Goal: Task Accomplishment & Management: Use online tool/utility

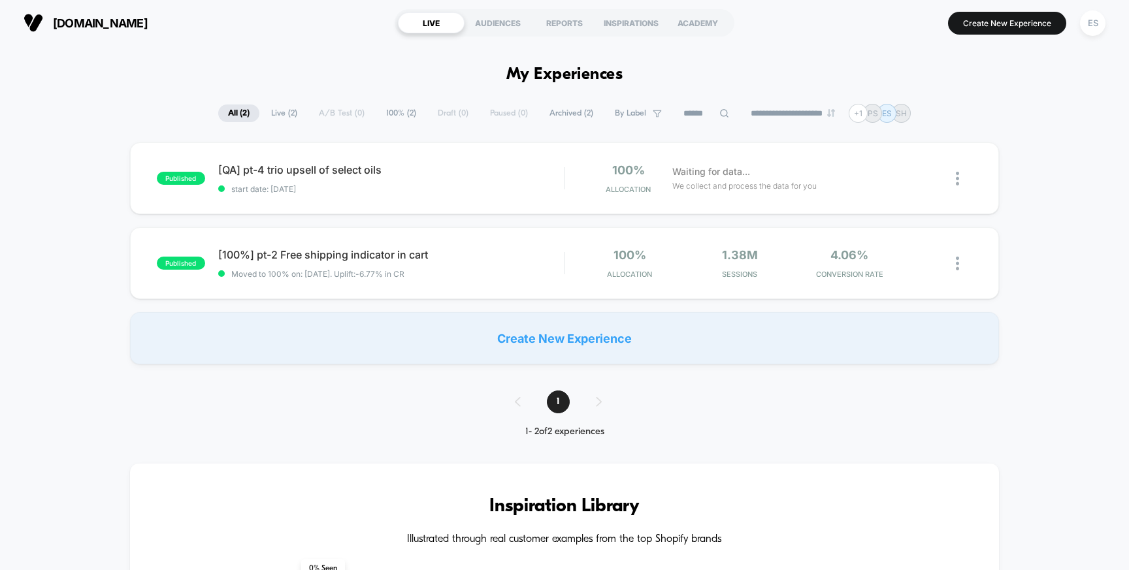
click at [1107, 28] on button "ES" at bounding box center [1092, 23] width 33 height 27
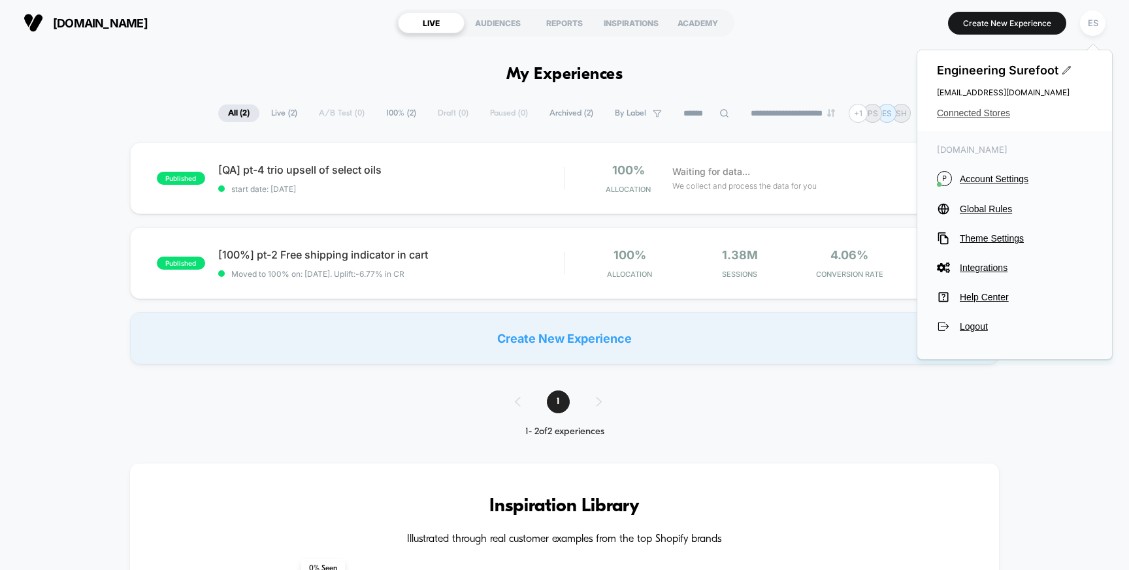
click at [991, 111] on span "Connected Stores" at bounding box center [1014, 113] width 155 height 10
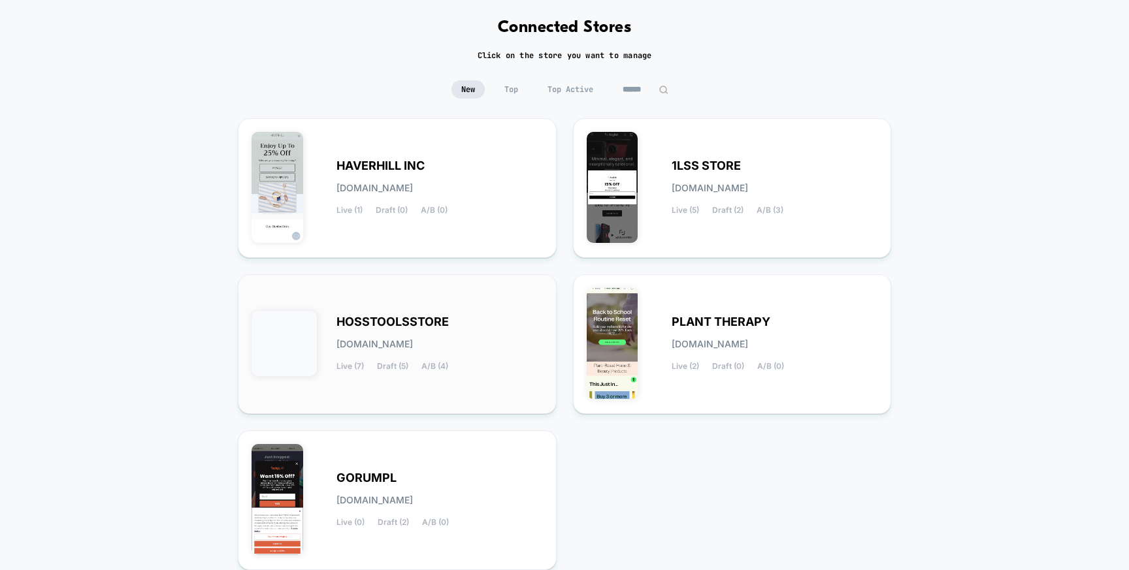
scroll to position [163, 0]
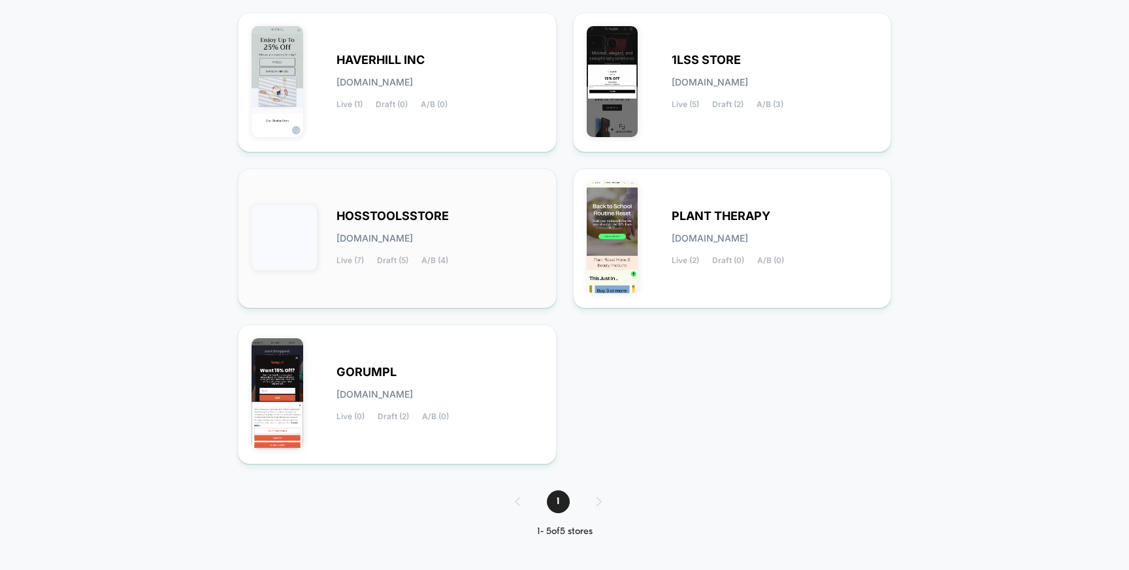
click at [396, 231] on div "HOSSTOOLSSTORE [DOMAIN_NAME] Live (7) Draft (5) A/B (4)" at bounding box center [439, 239] width 206 height 54
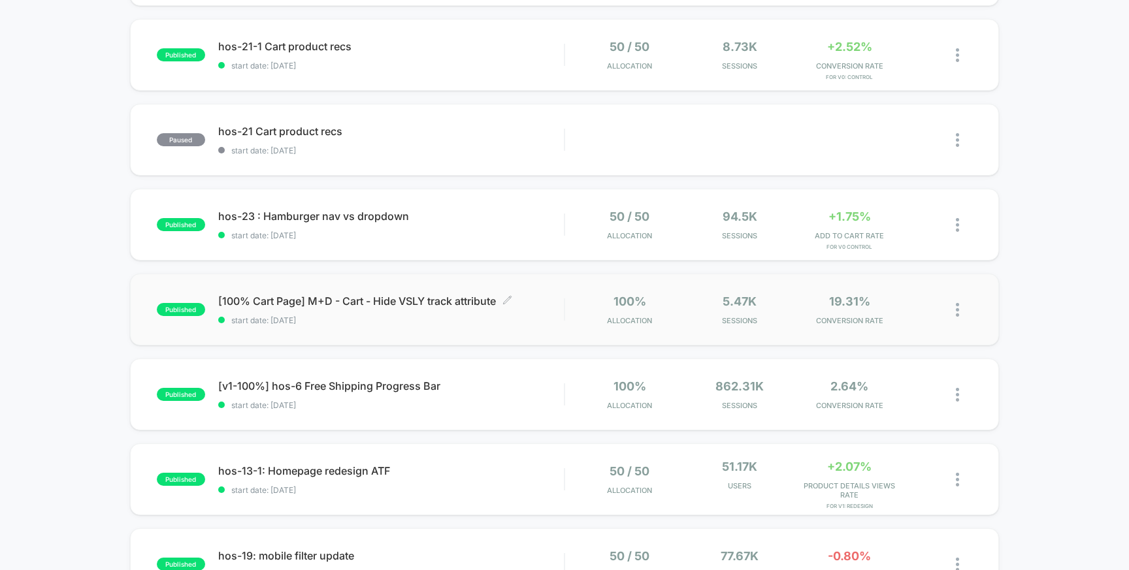
scroll to position [412, 0]
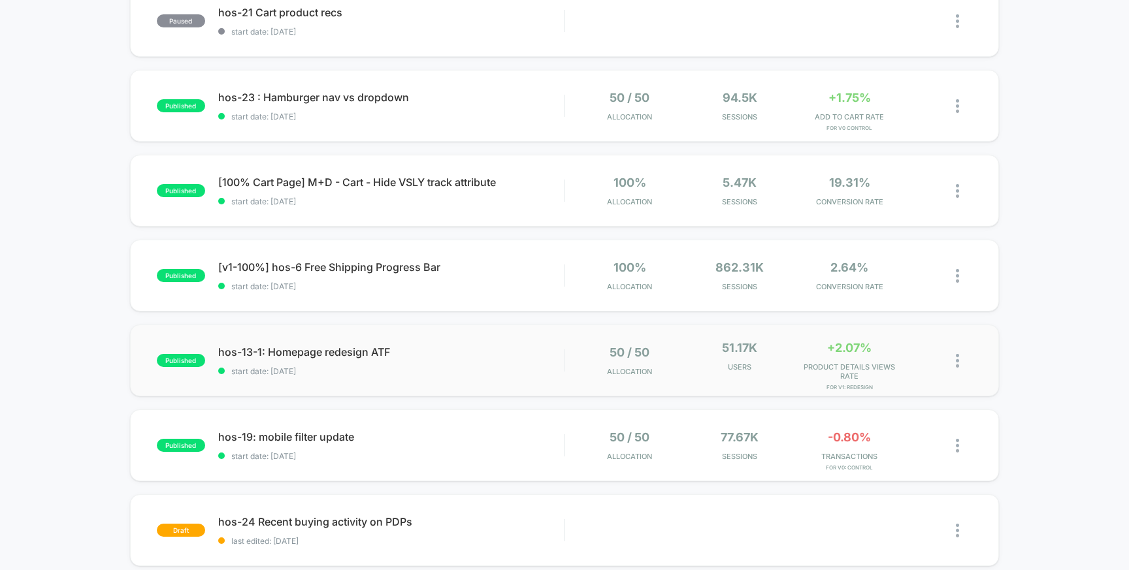
click at [328, 341] on div "published hos-13-1: Homepage redesign ATF start date: [DATE] 50 / 50 Allocation…" at bounding box center [564, 361] width 869 height 72
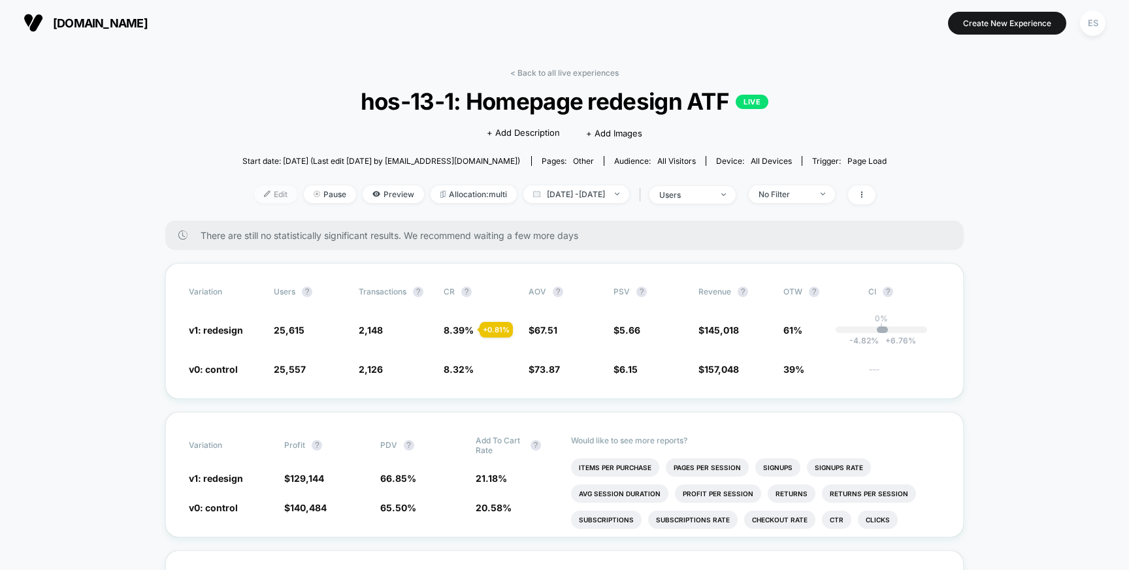
click at [254, 192] on span "Edit" at bounding box center [275, 194] width 43 height 18
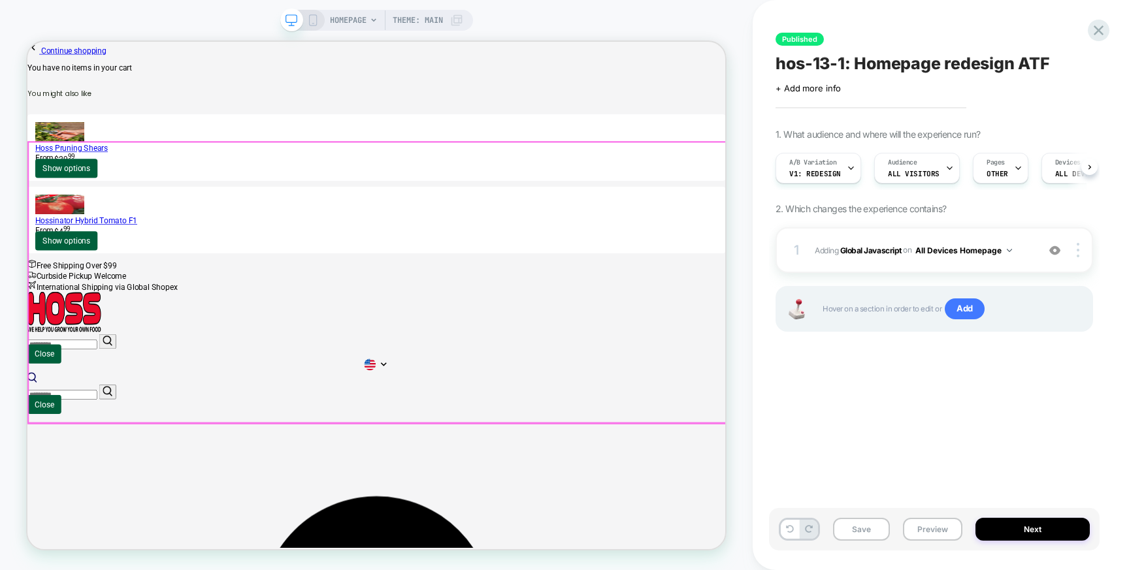
scroll to position [0, 1]
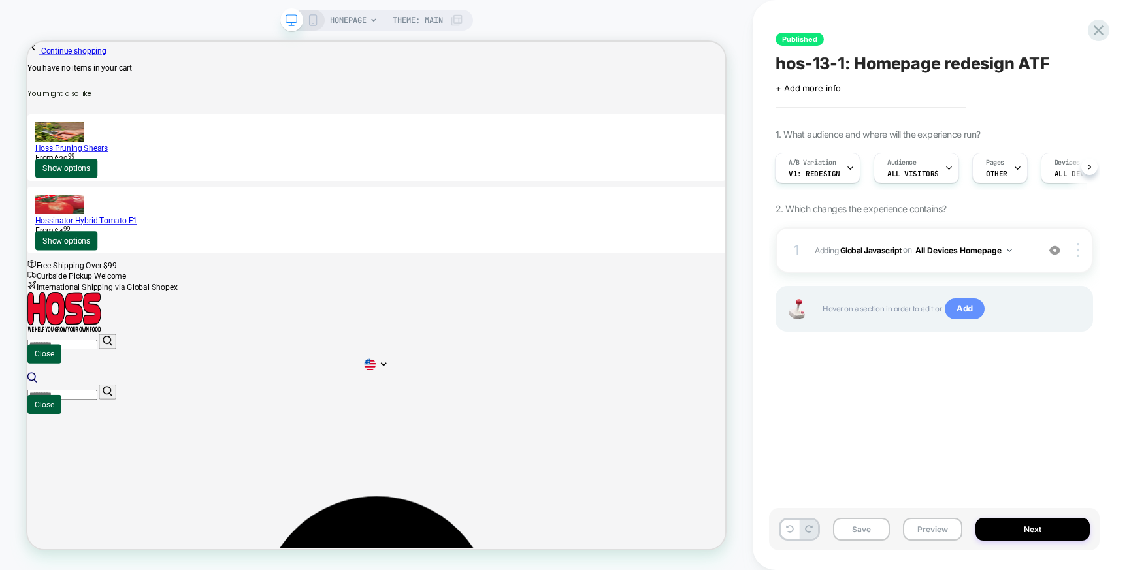
click at [975, 312] on span "Add" at bounding box center [964, 308] width 40 height 21
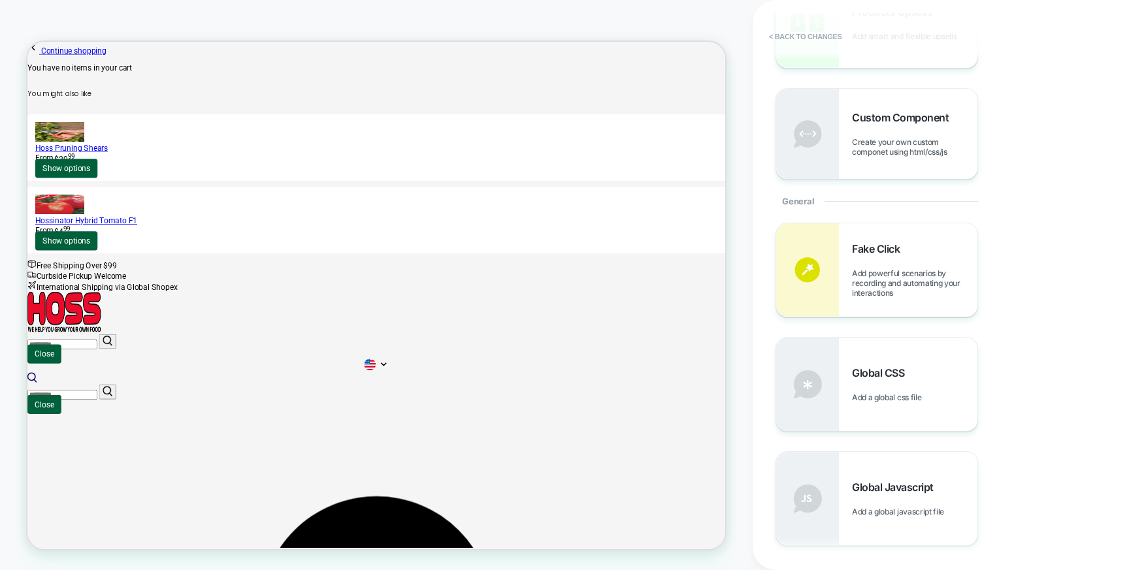
scroll to position [0, 0]
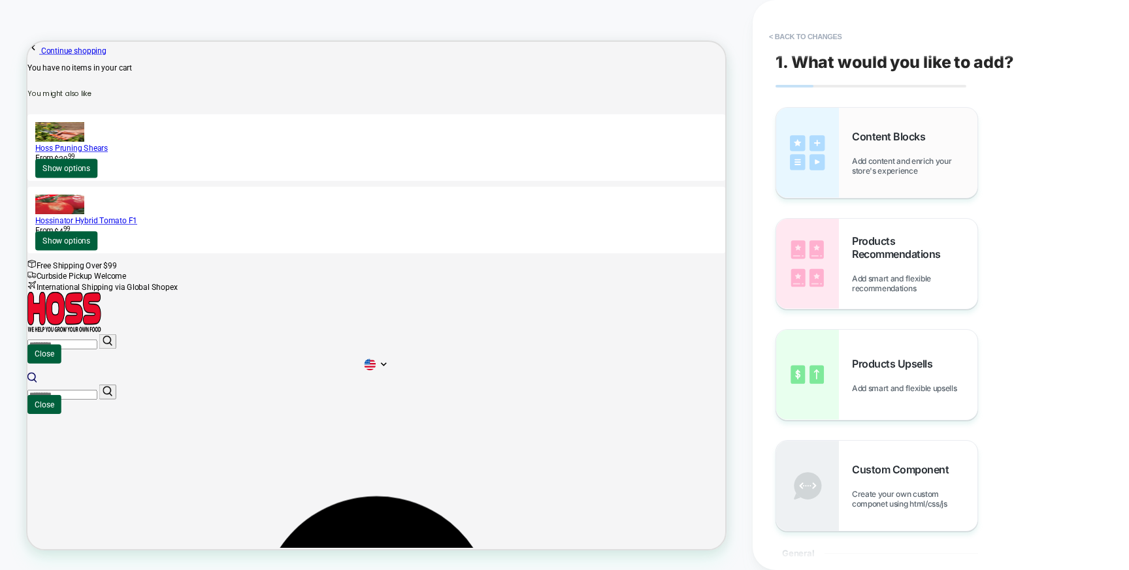
click at [871, 161] on span "Add content and enrich your store's experience" at bounding box center [914, 166] width 125 height 20
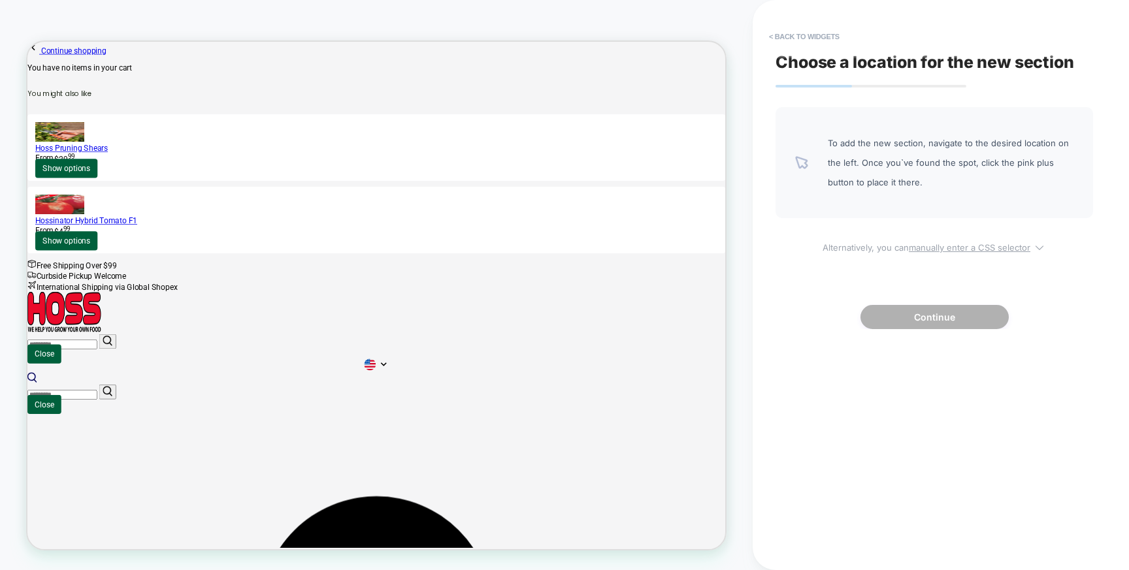
click at [936, 250] on u "manually enter a CSS selector" at bounding box center [969, 247] width 121 height 10
select select "*******"
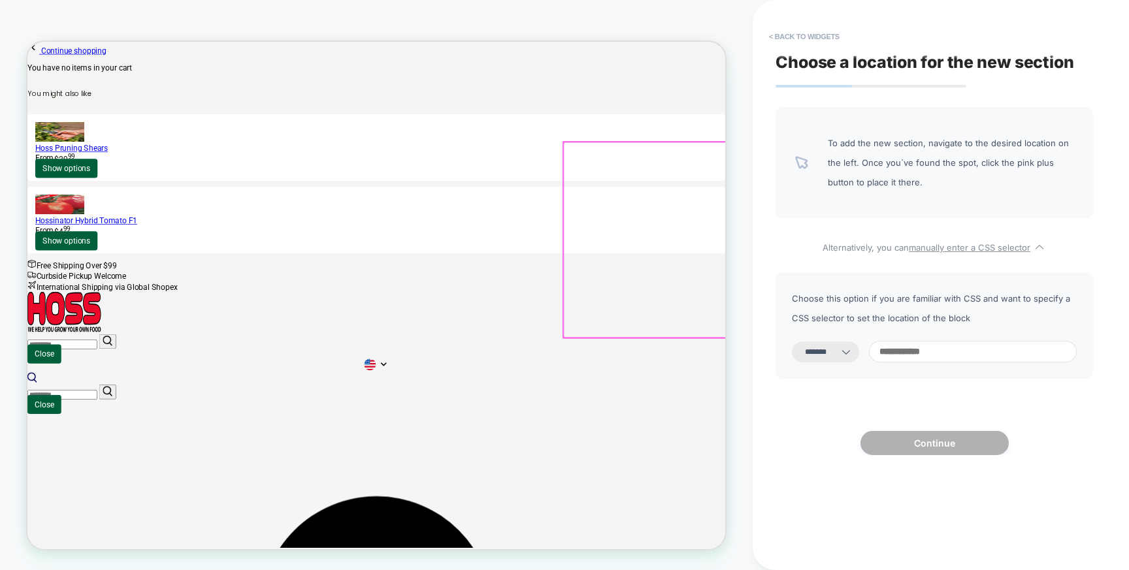
click at [875, 385] on div at bounding box center [850, 306] width 217 height 261
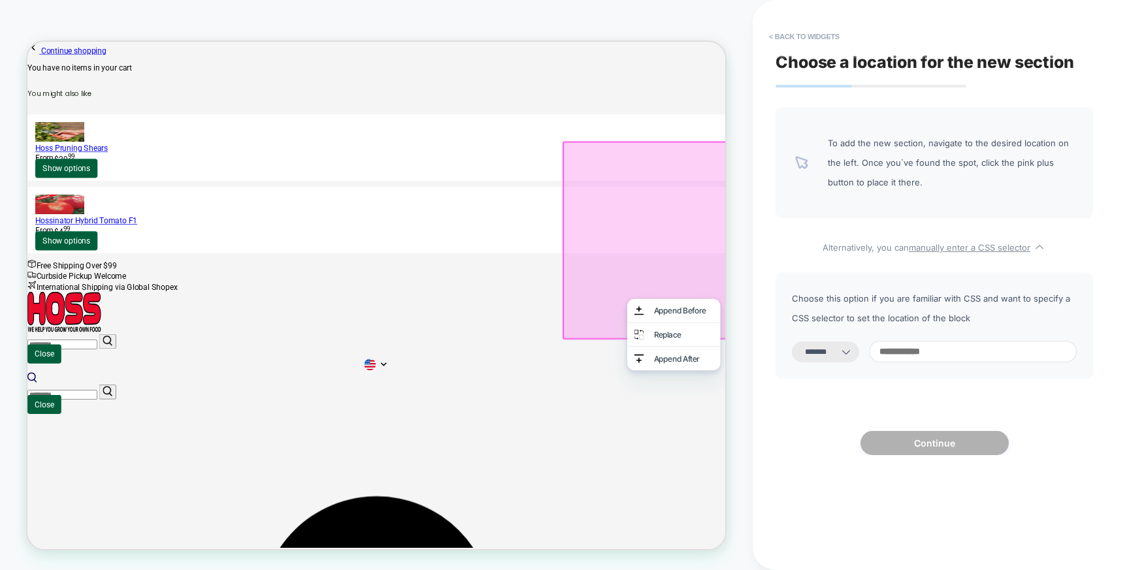
click at [943, 350] on input at bounding box center [973, 352] width 208 height 22
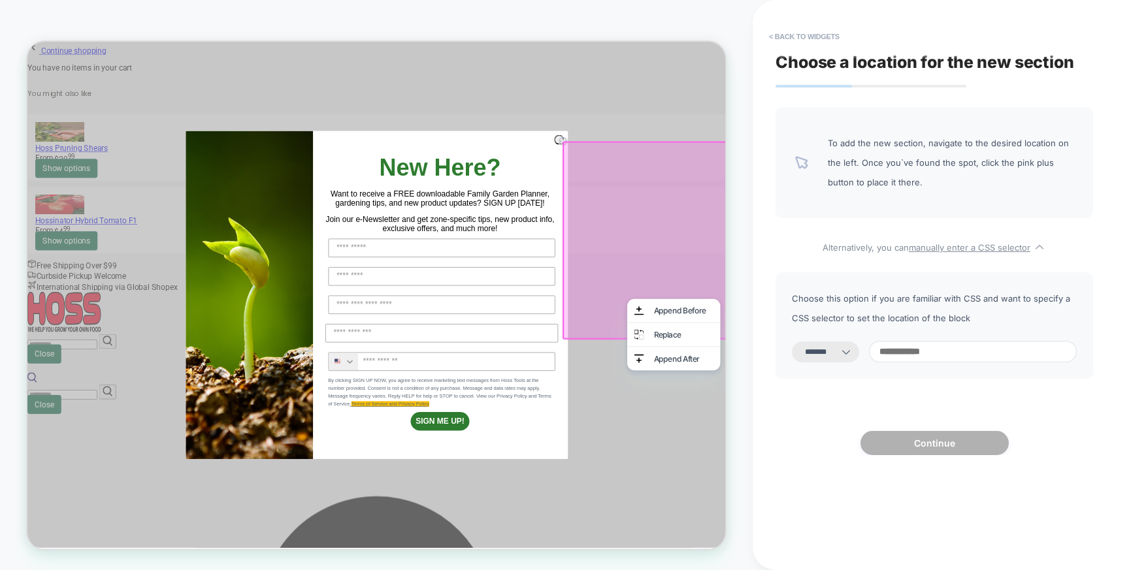
click at [824, 251] on div at bounding box center [849, 304] width 217 height 261
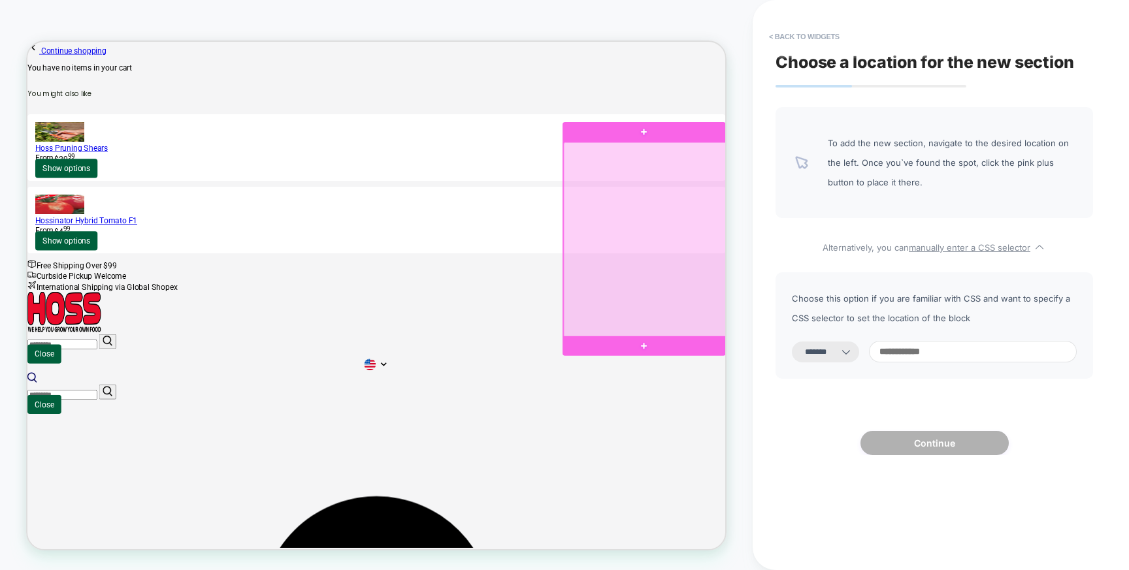
click at [799, 298] on div at bounding box center [850, 306] width 217 height 261
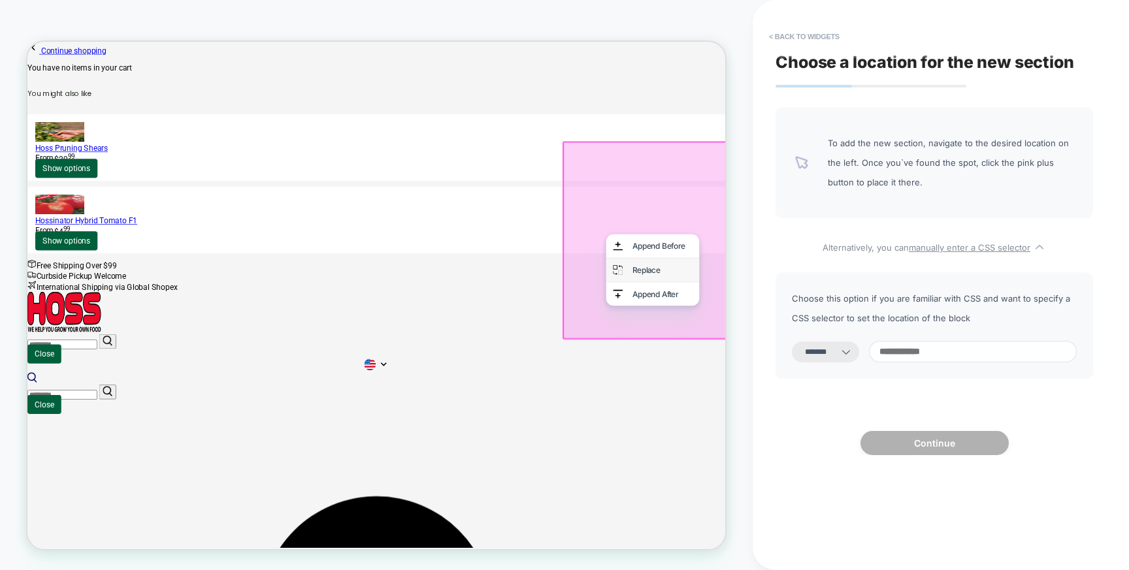
click at [846, 350] on div "Replace" at bounding box center [874, 346] width 80 height 13
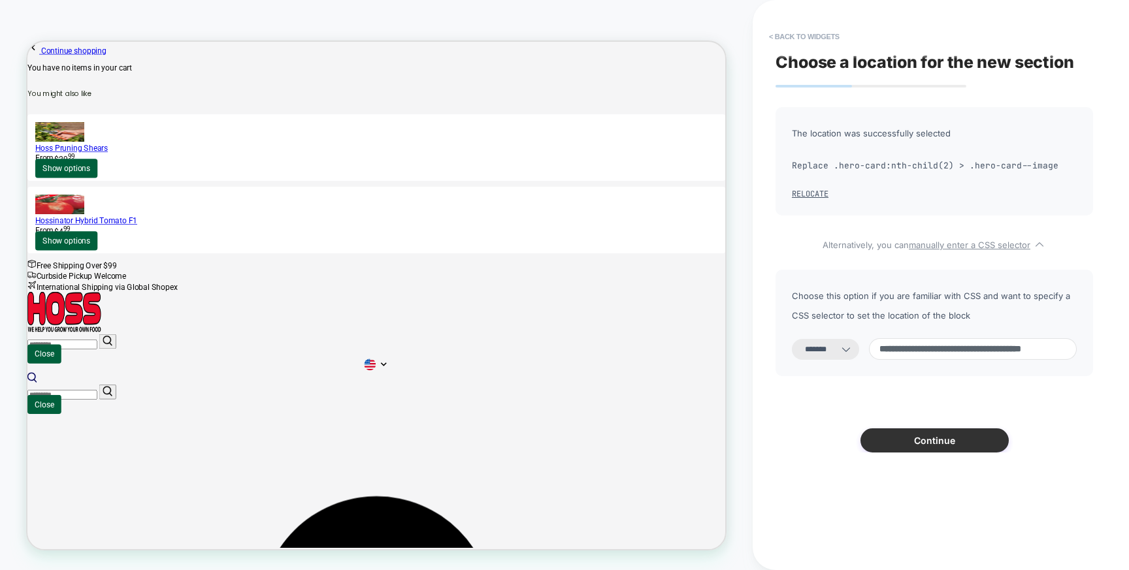
click at [914, 449] on button "Continue" at bounding box center [934, 440] width 148 height 24
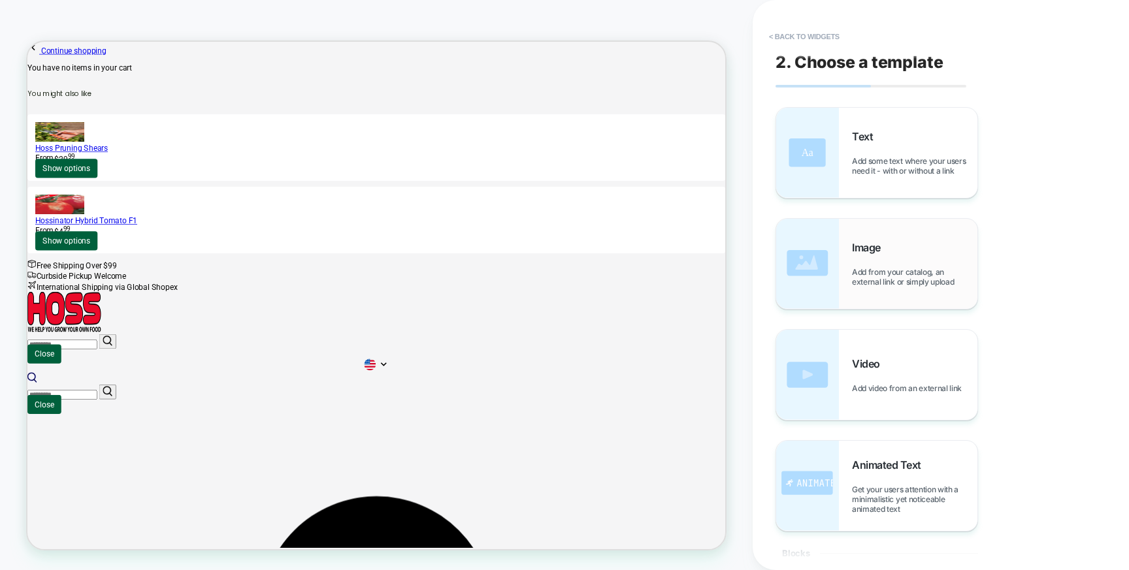
click at [867, 255] on div "Image Add from your catalog, an external link or simply upload" at bounding box center [914, 264] width 125 height 46
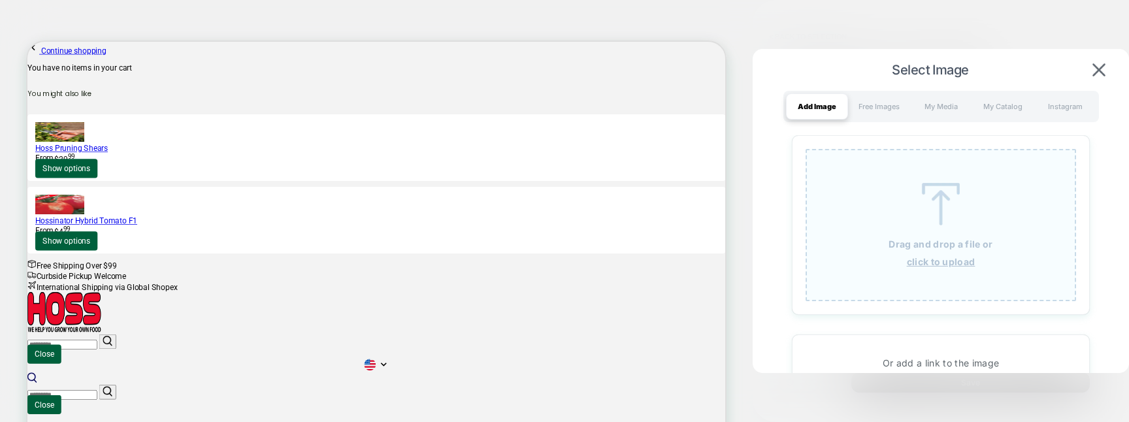
click at [897, 213] on div "Drag and drop a file or click to upload" at bounding box center [940, 225] width 270 height 152
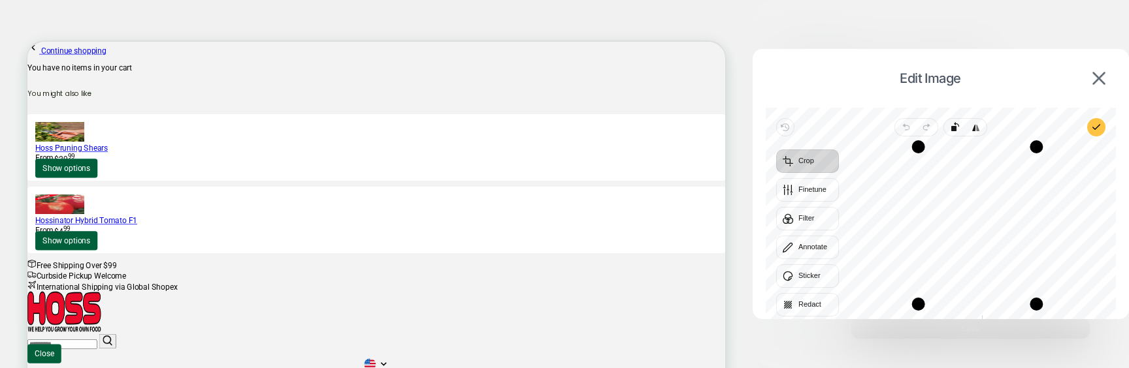
click at [1097, 129] on icon "button" at bounding box center [1096, 127] width 10 height 10
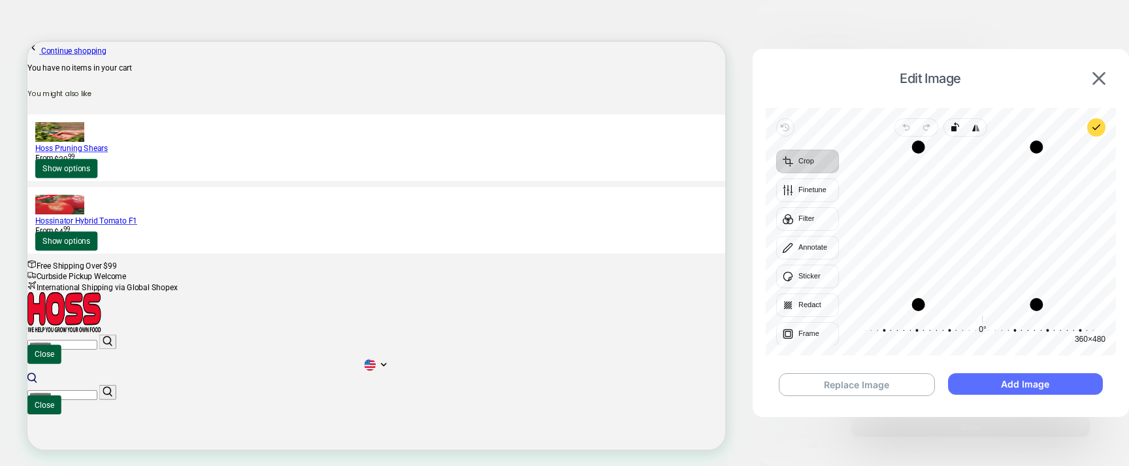
click at [997, 381] on button "Add Image" at bounding box center [1025, 384] width 155 height 22
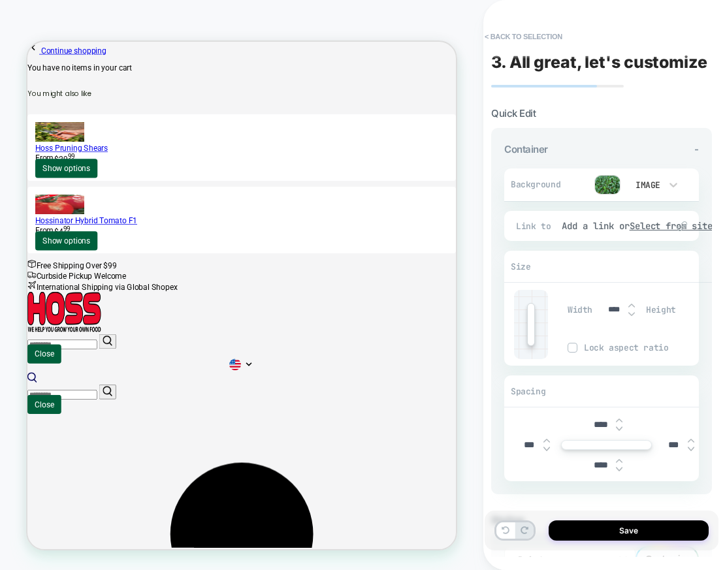
click at [607, 187] on img at bounding box center [607, 185] width 26 height 20
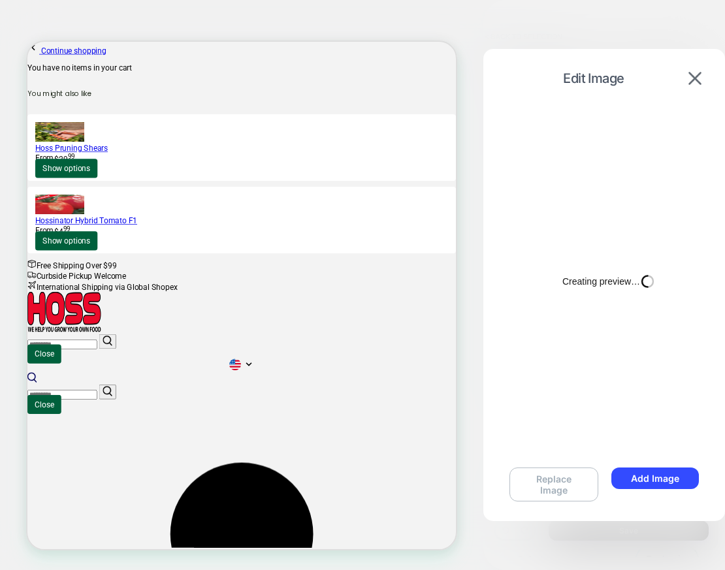
click at [544, 484] on button "Replace Image" at bounding box center [553, 485] width 89 height 34
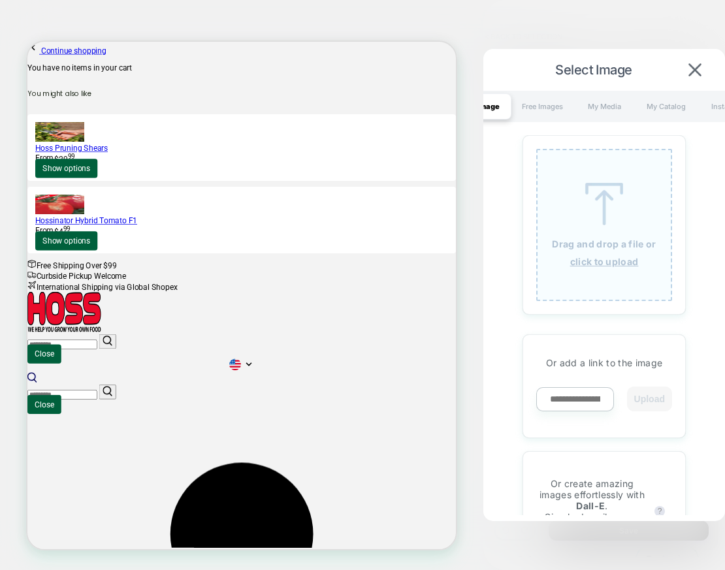
click at [598, 221] on img at bounding box center [604, 204] width 59 height 42
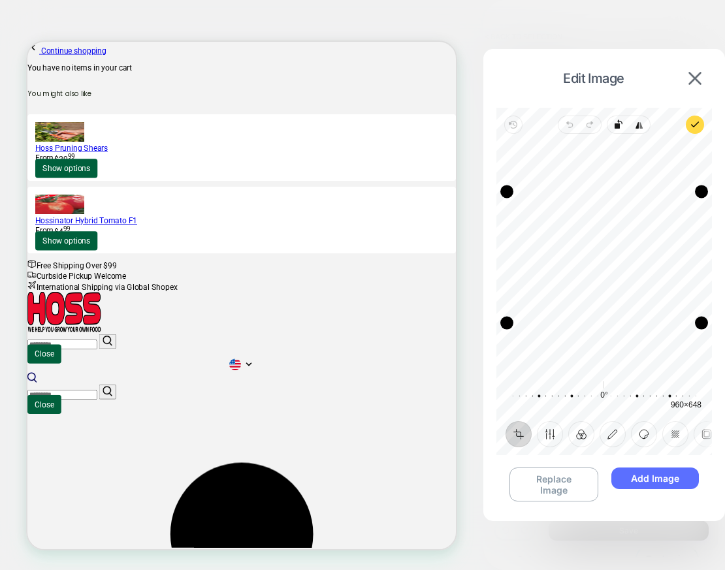
click at [651, 479] on button "Add Image" at bounding box center [655, 479] width 88 height 22
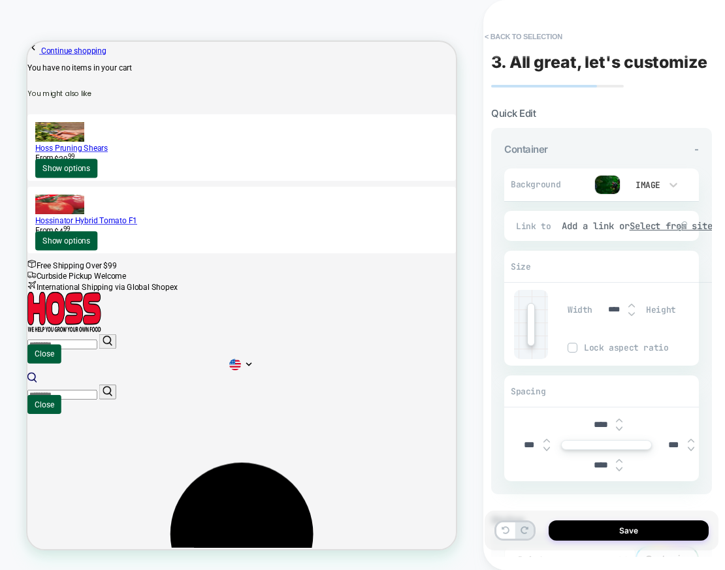
click at [605, 185] on img at bounding box center [607, 185] width 26 height 20
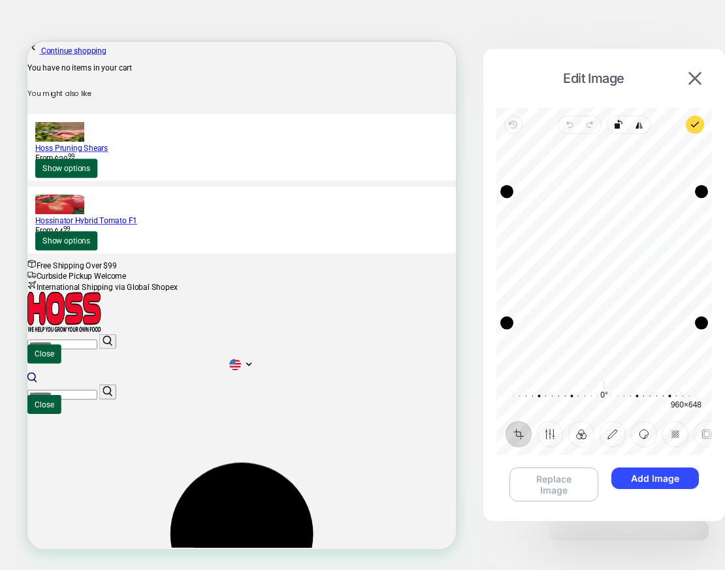
click at [562, 483] on button "Replace Image" at bounding box center [553, 485] width 89 height 34
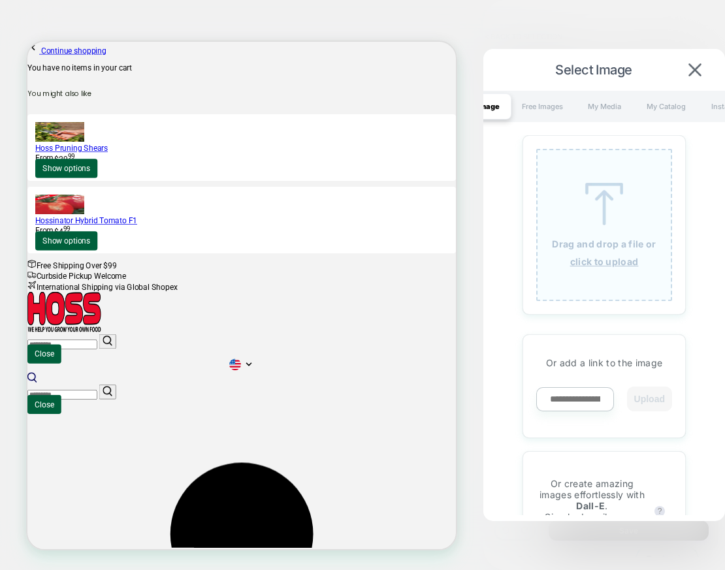
click at [572, 250] on div "Drag and drop a file or click to upload" at bounding box center [604, 225] width 136 height 152
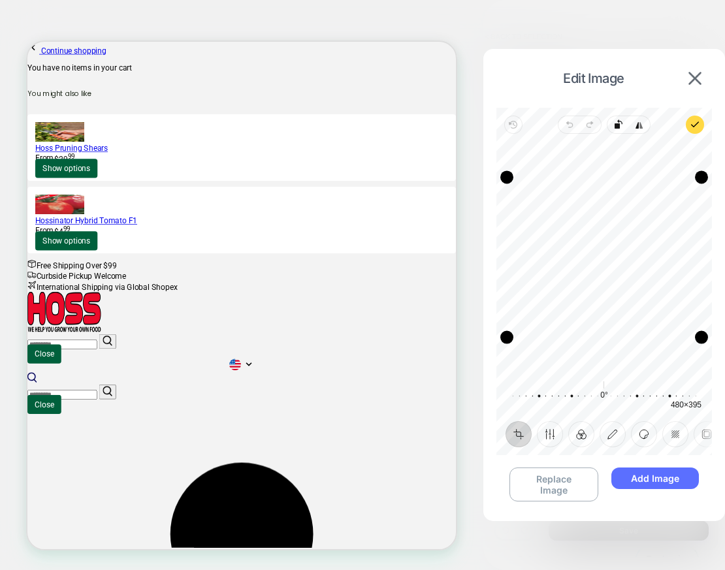
click at [641, 481] on button "Add Image" at bounding box center [655, 479] width 88 height 22
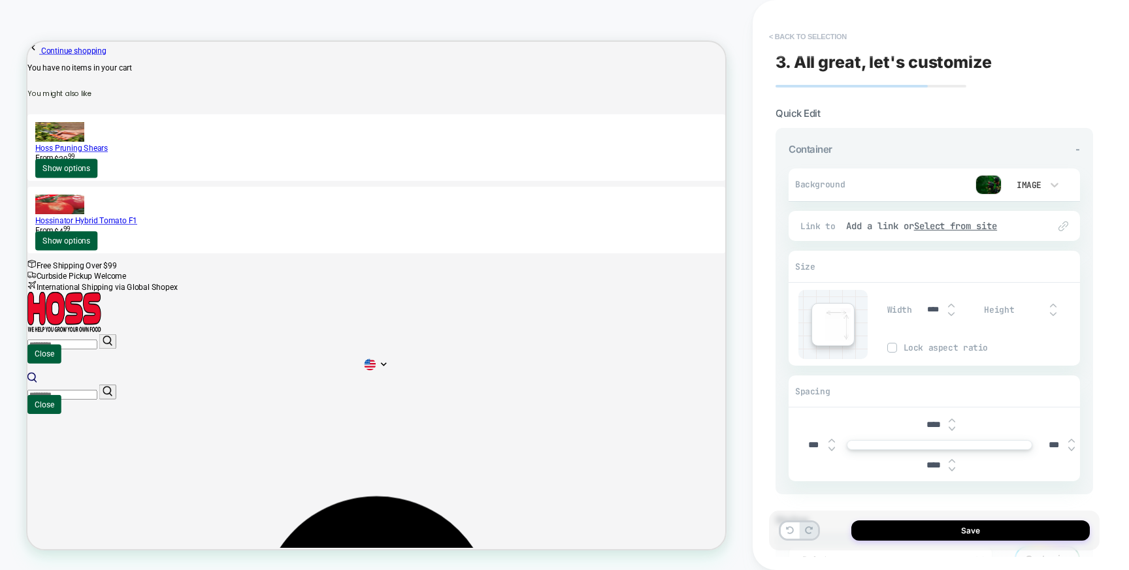
click at [795, 37] on button "< Back to selection" at bounding box center [807, 36] width 91 height 21
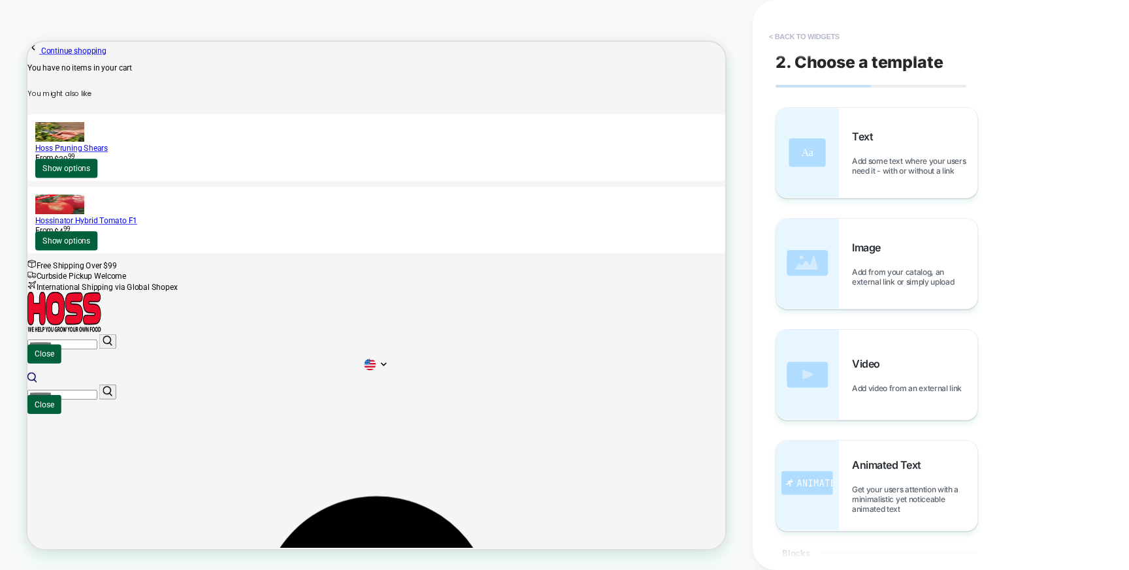
click at [791, 46] on button "< Back to widgets" at bounding box center [804, 36] width 84 height 21
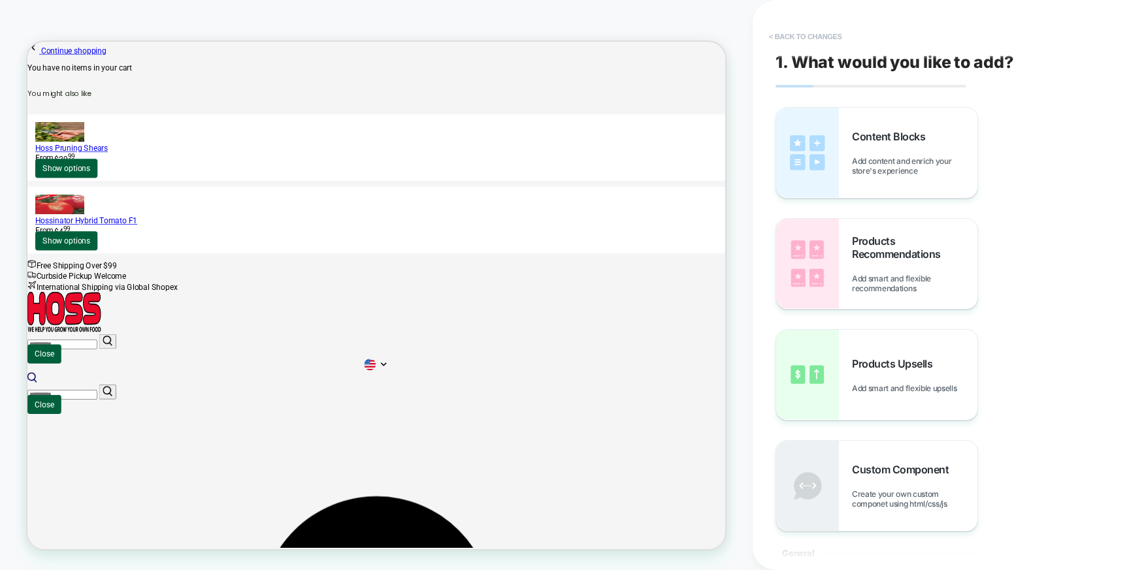
click at [796, 38] on button "< Back to changes" at bounding box center [805, 36] width 86 height 21
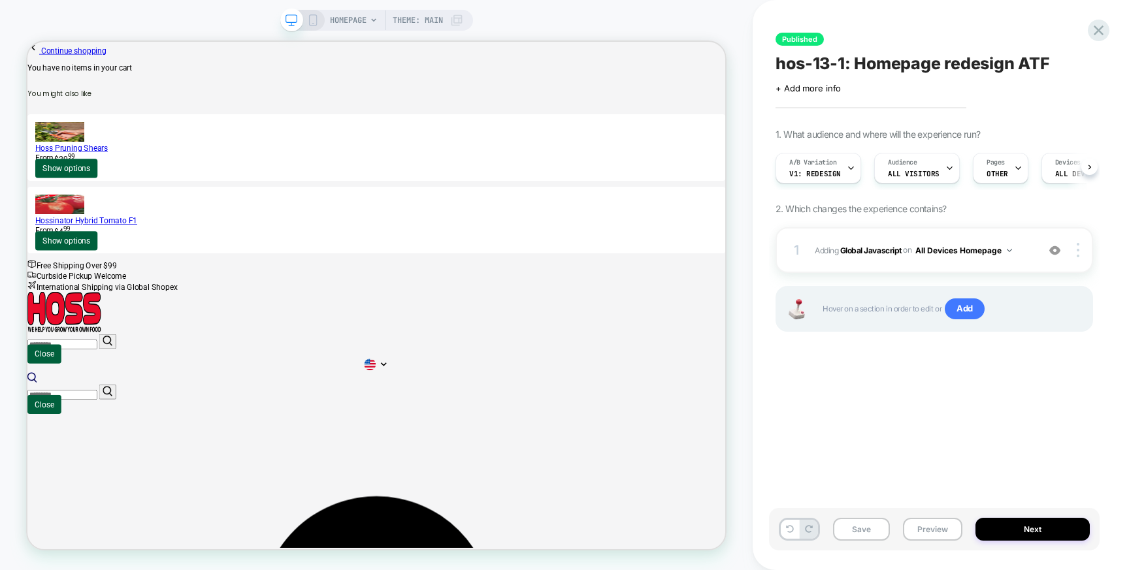
scroll to position [0, 1]
click at [875, 247] on b "Global Javascript" at bounding box center [870, 250] width 61 height 10
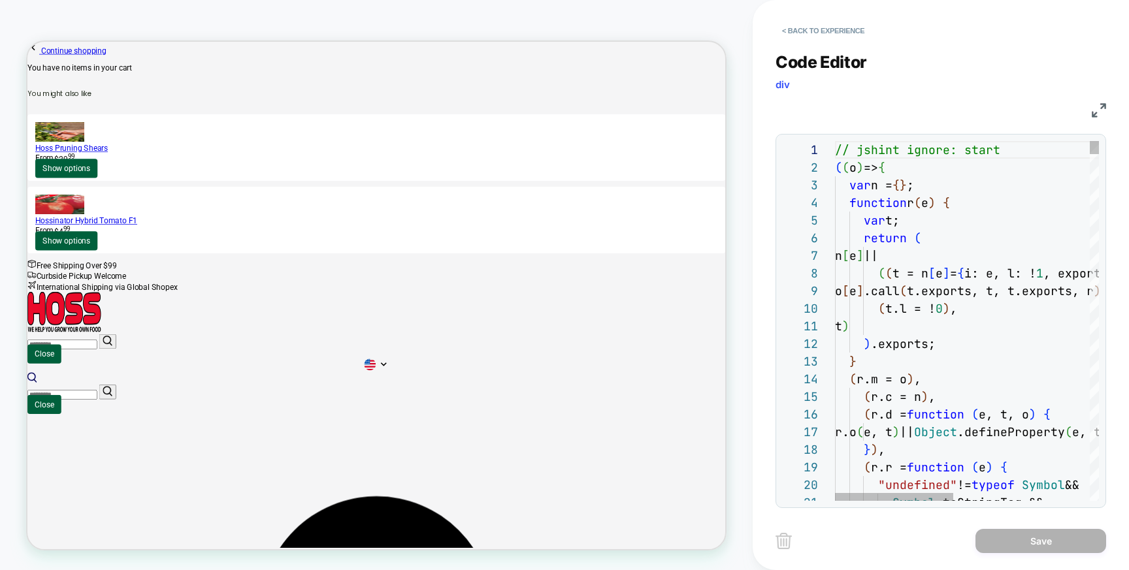
scroll to position [141, 85]
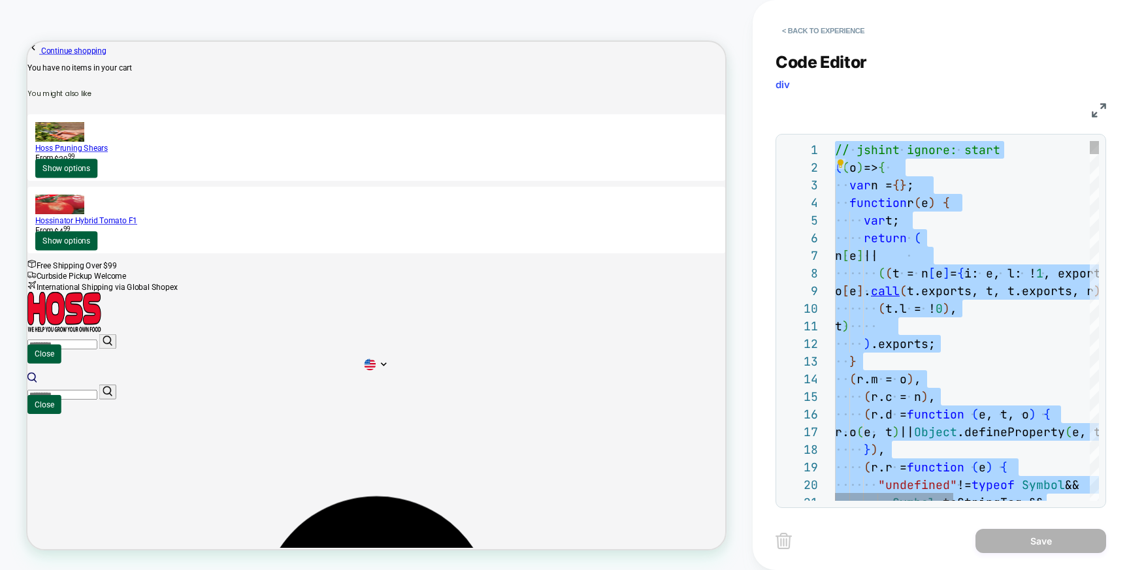
type textarea "**********"
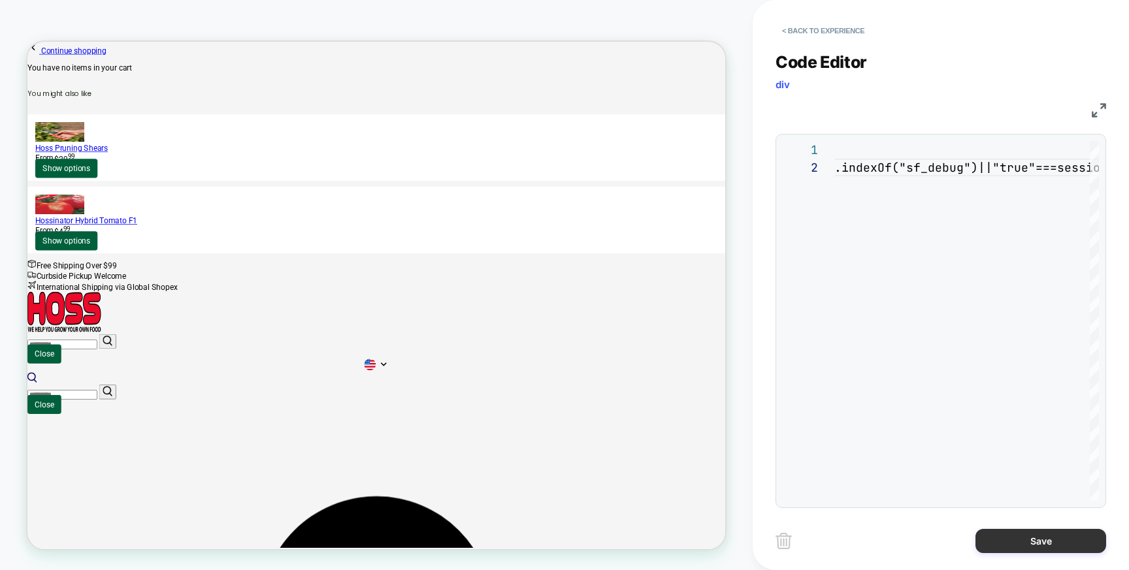
click at [1012, 539] on button "Save" at bounding box center [1040, 541] width 131 height 24
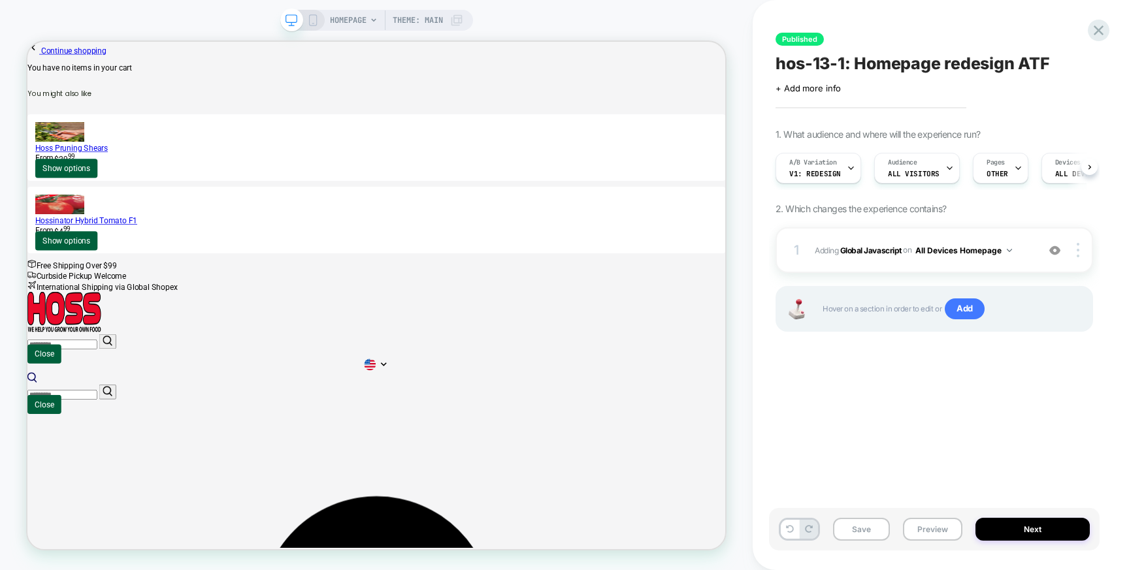
scroll to position [0, 1]
click at [931, 528] on button "Preview" at bounding box center [932, 529] width 59 height 23
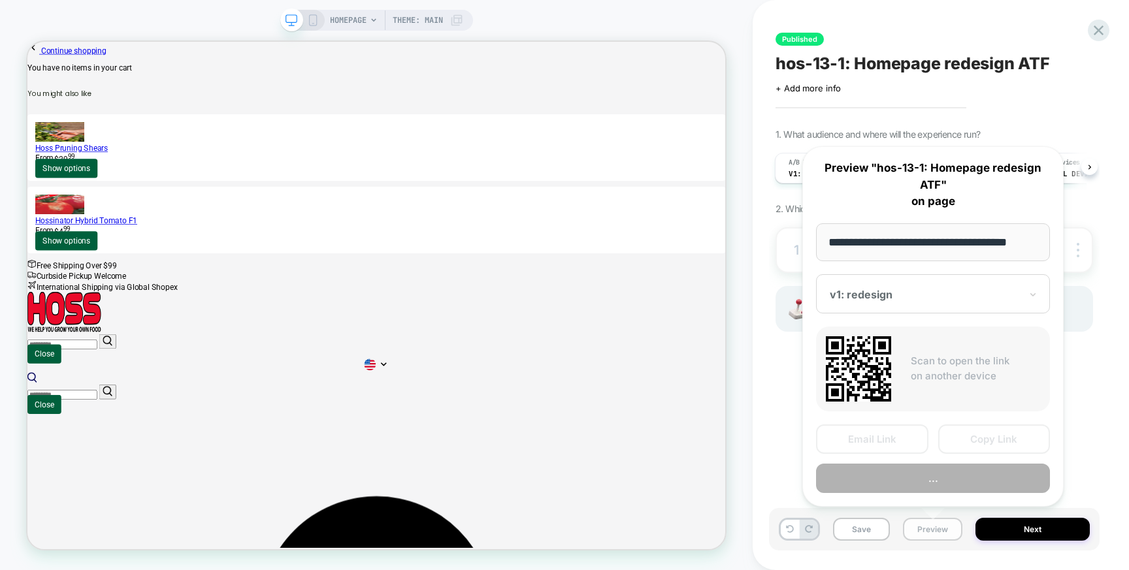
scroll to position [0, 13]
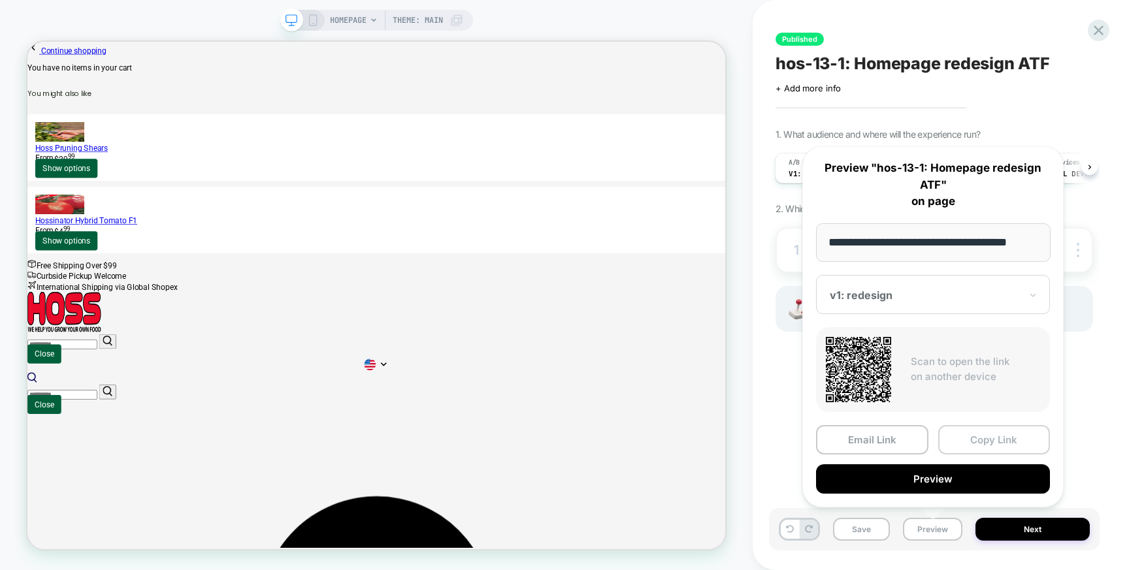
click at [981, 441] on button "Copy Link" at bounding box center [994, 439] width 112 height 29
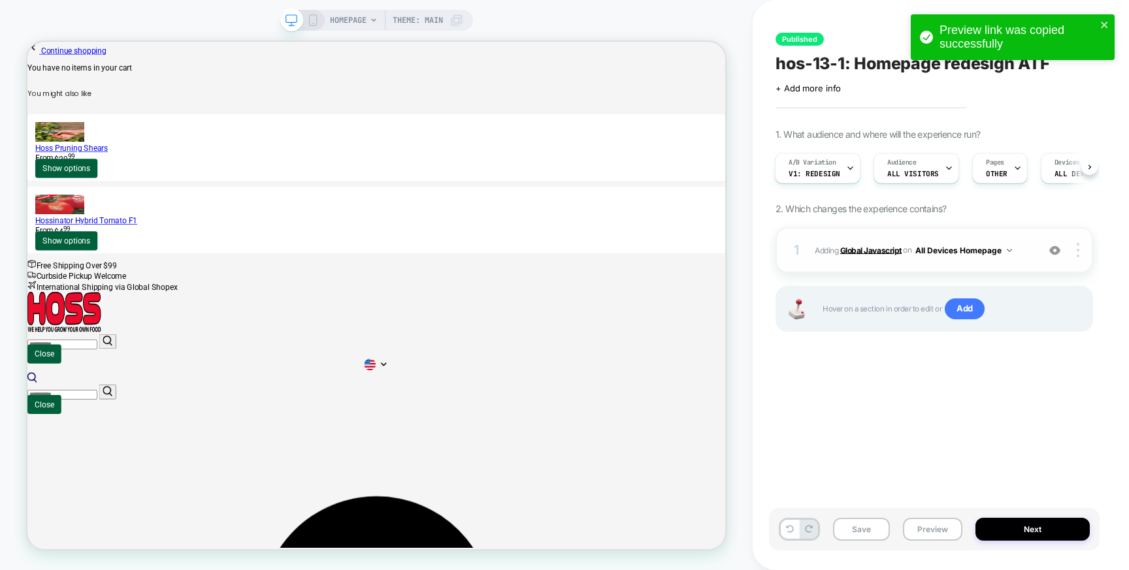
click at [888, 250] on b "Global Javascript" at bounding box center [870, 250] width 61 height 10
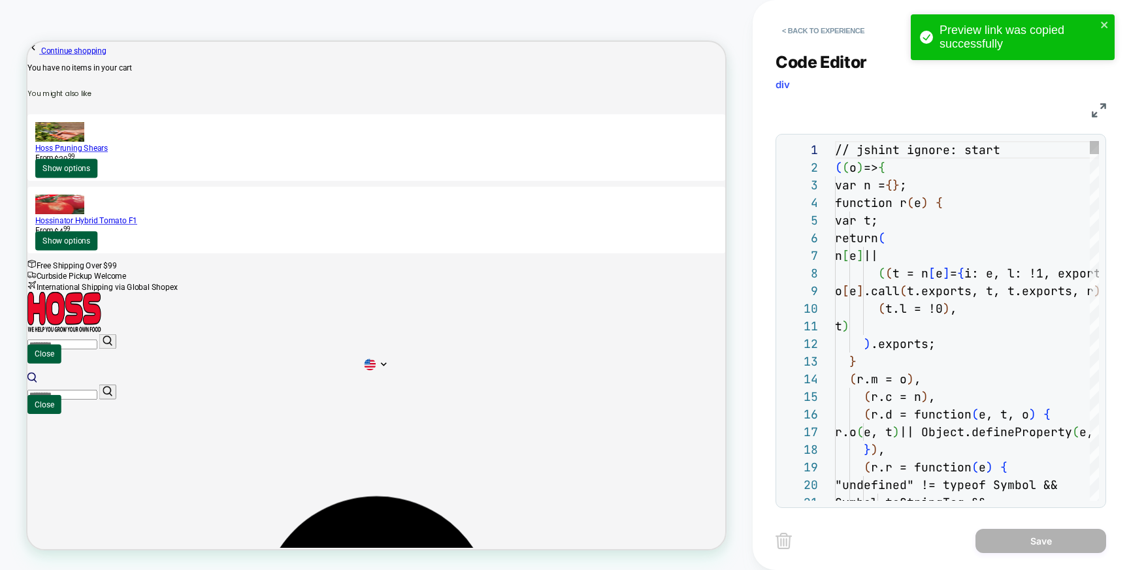
scroll to position [176, 0]
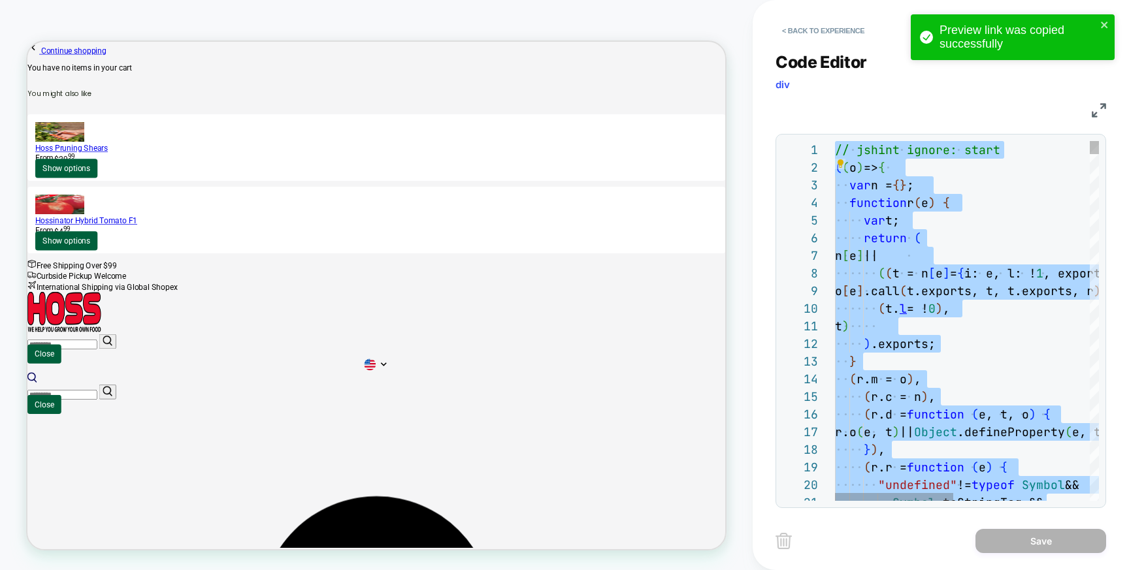
type textarea "**********"
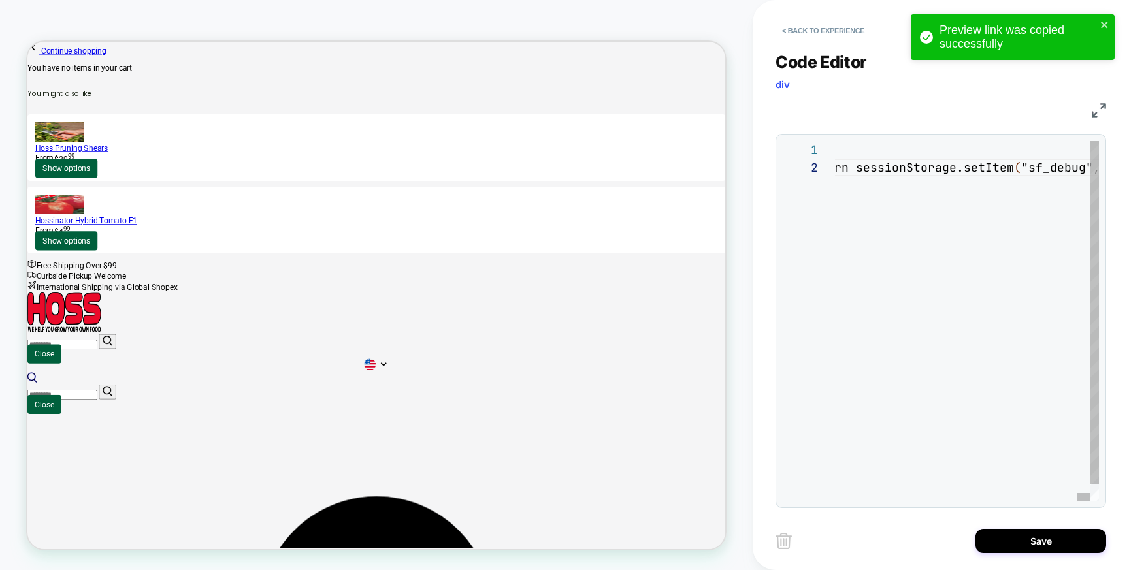
scroll to position [0, 3526]
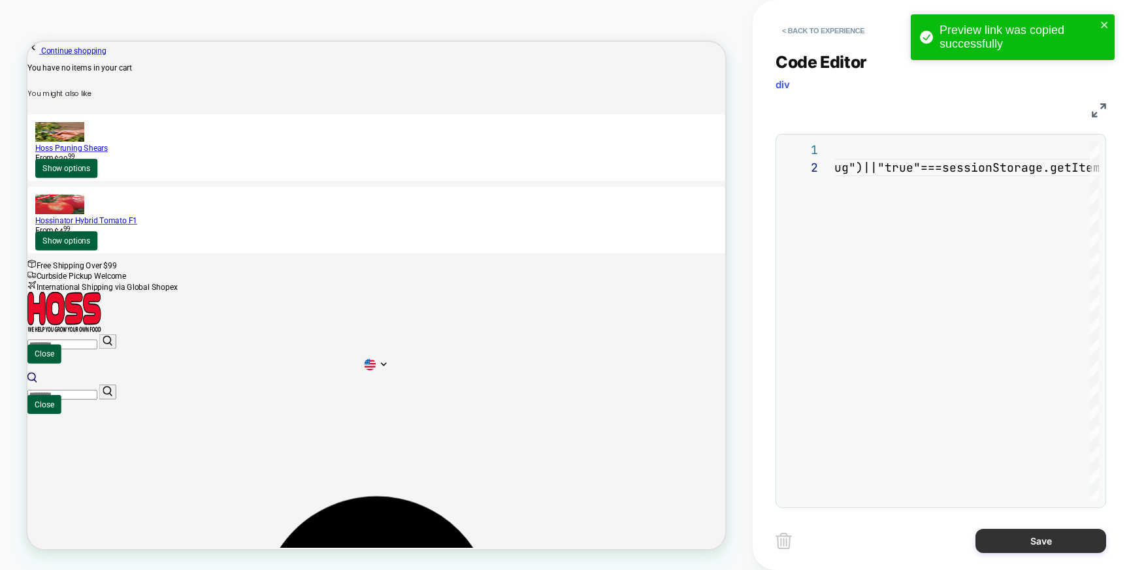
click at [1040, 540] on button "Save" at bounding box center [1040, 541] width 131 height 24
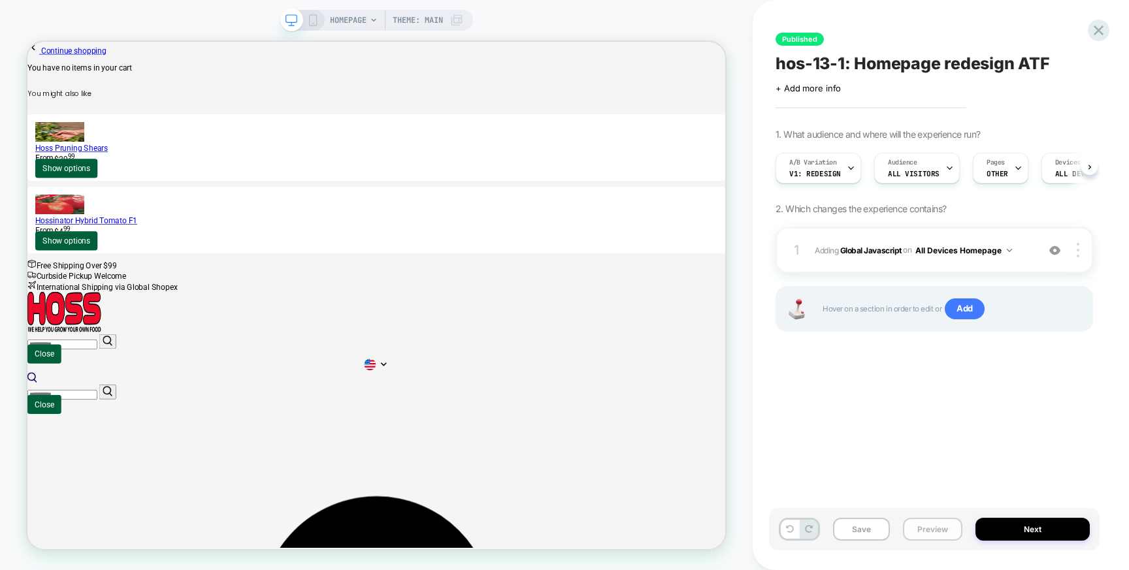
scroll to position [0, 1]
click at [927, 531] on button "Preview" at bounding box center [932, 529] width 59 height 23
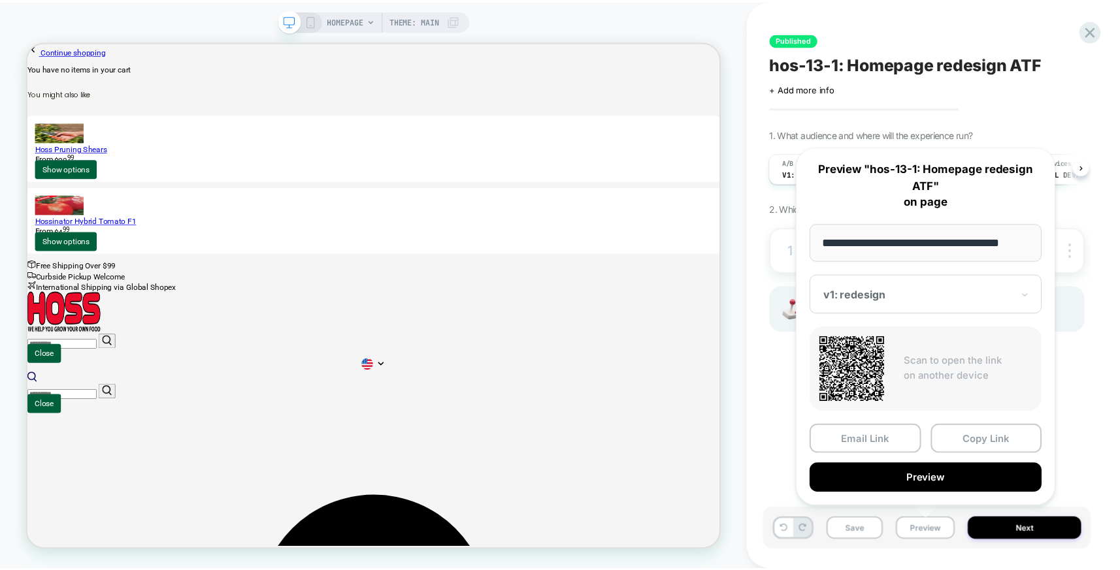
scroll to position [0, 13]
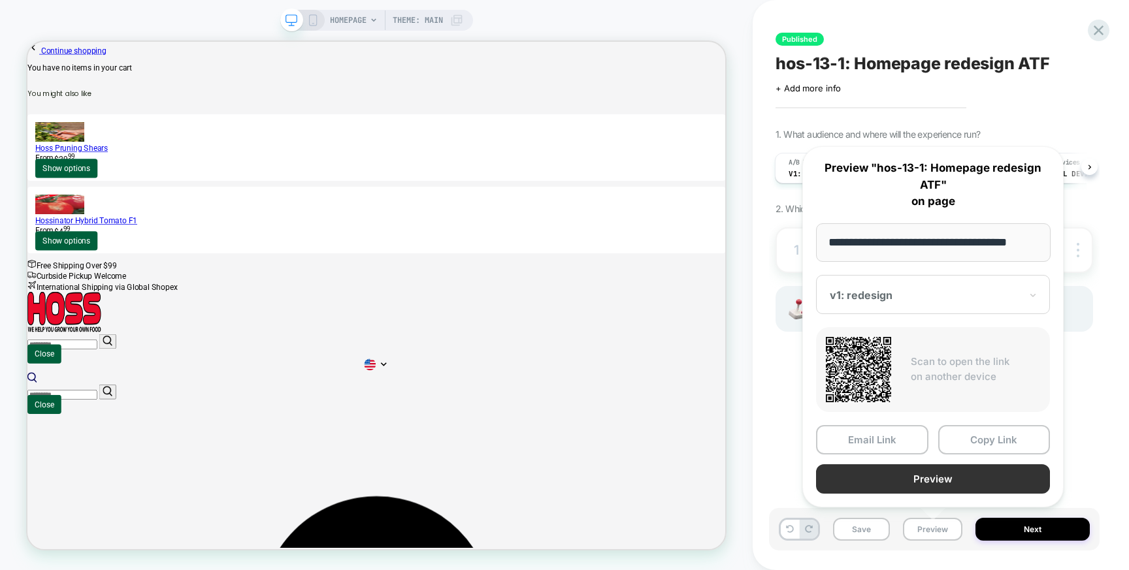
click at [947, 477] on button "Preview" at bounding box center [933, 478] width 234 height 29
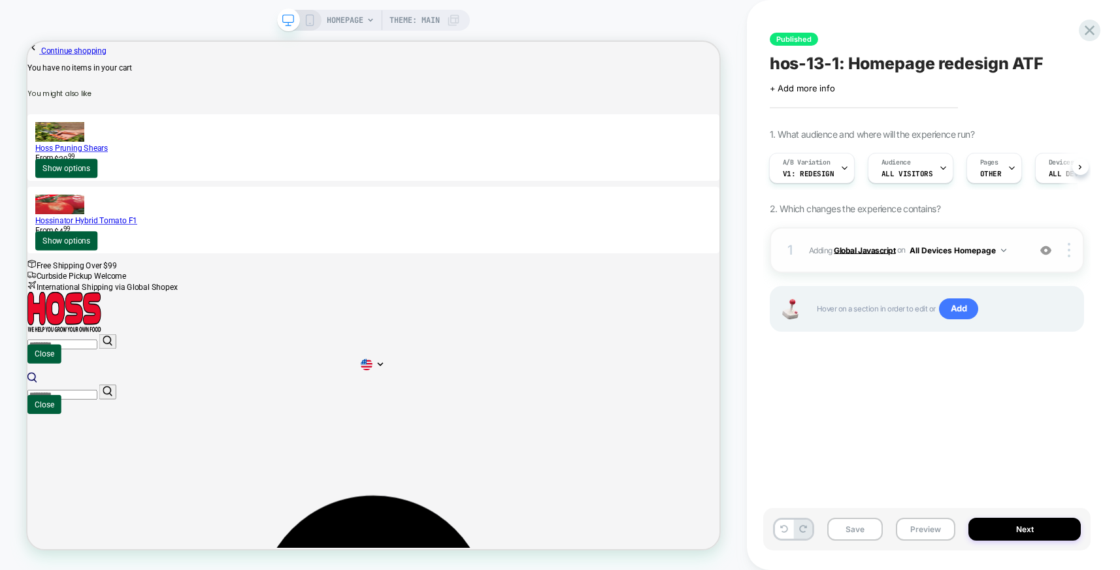
click at [881, 250] on b "Global Javascript" at bounding box center [863, 250] width 61 height 10
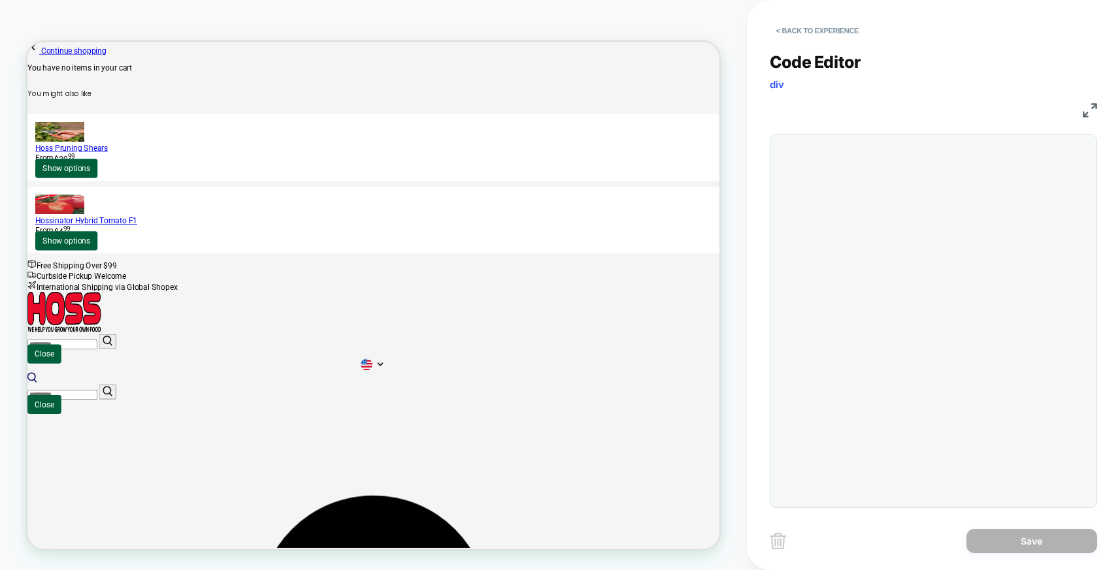
scroll to position [176, 0]
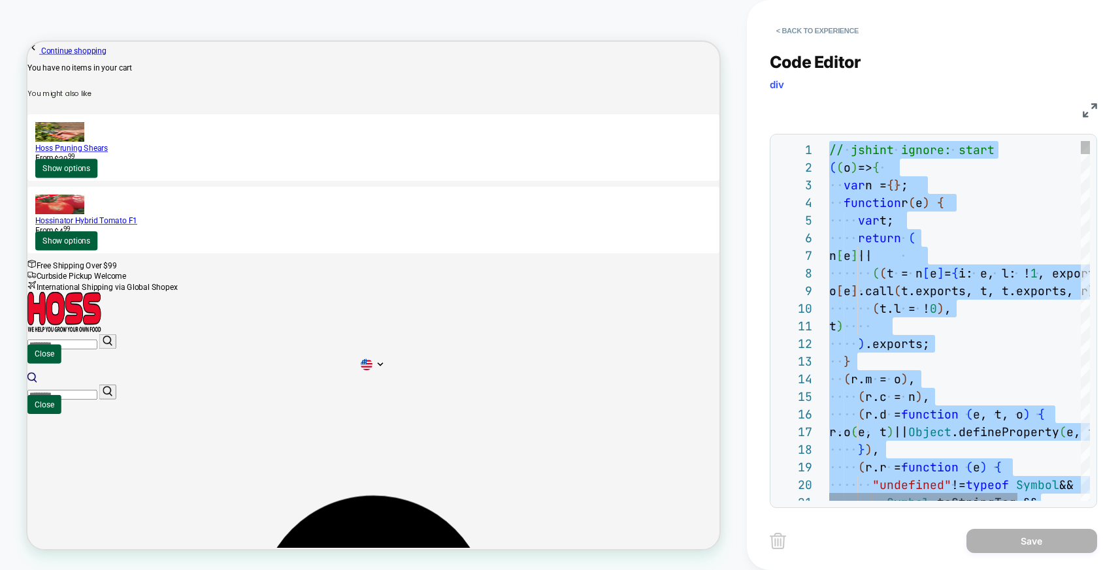
type textarea "**********"
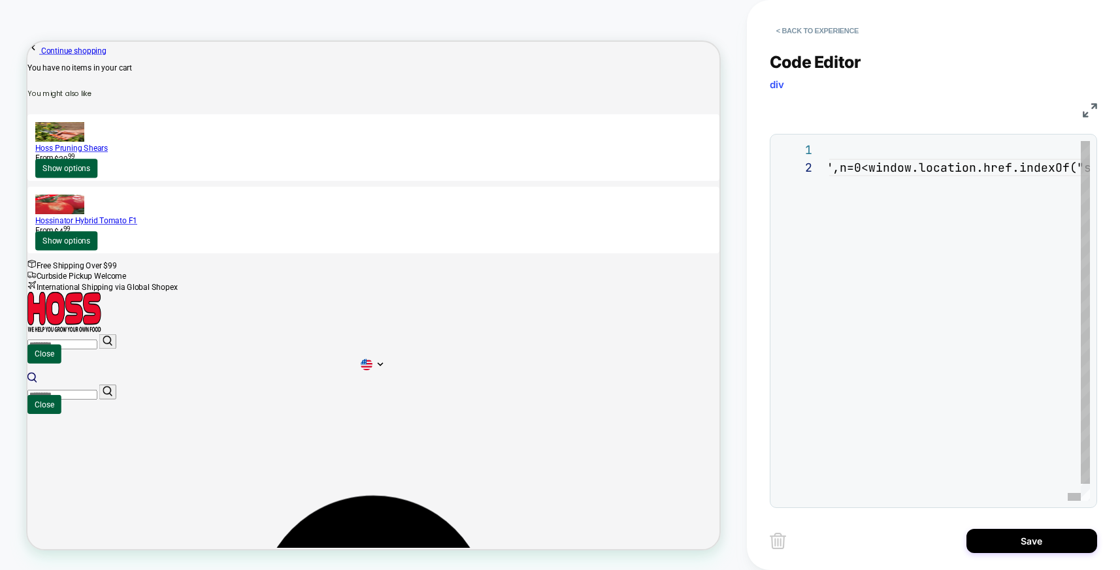
scroll to position [0, 3526]
click at [1028, 538] on button "Save" at bounding box center [1031, 541] width 131 height 24
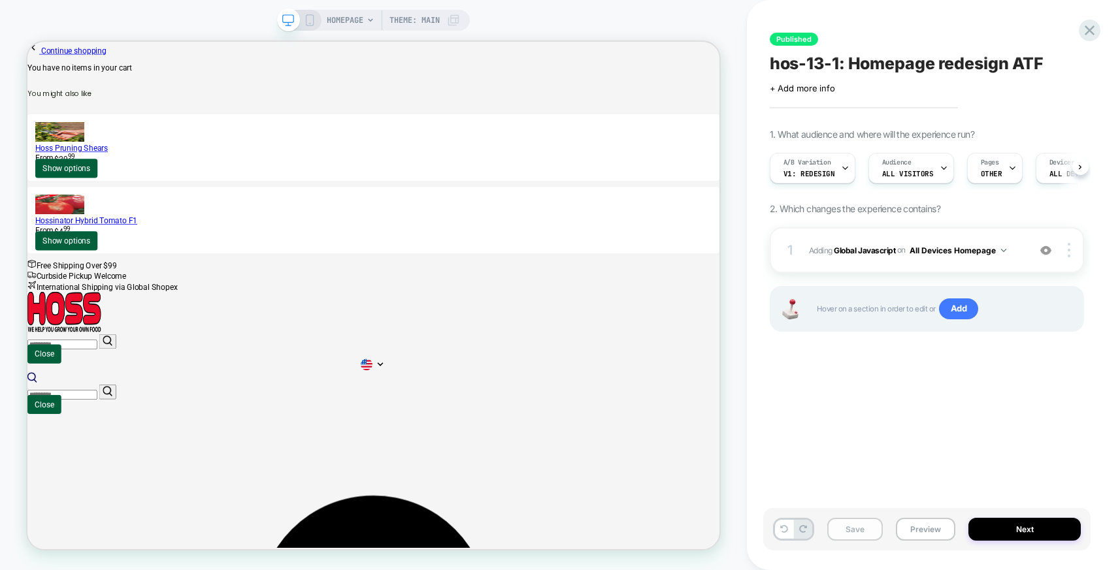
scroll to position [0, 1]
click at [909, 530] on button "Preview" at bounding box center [924, 529] width 59 height 23
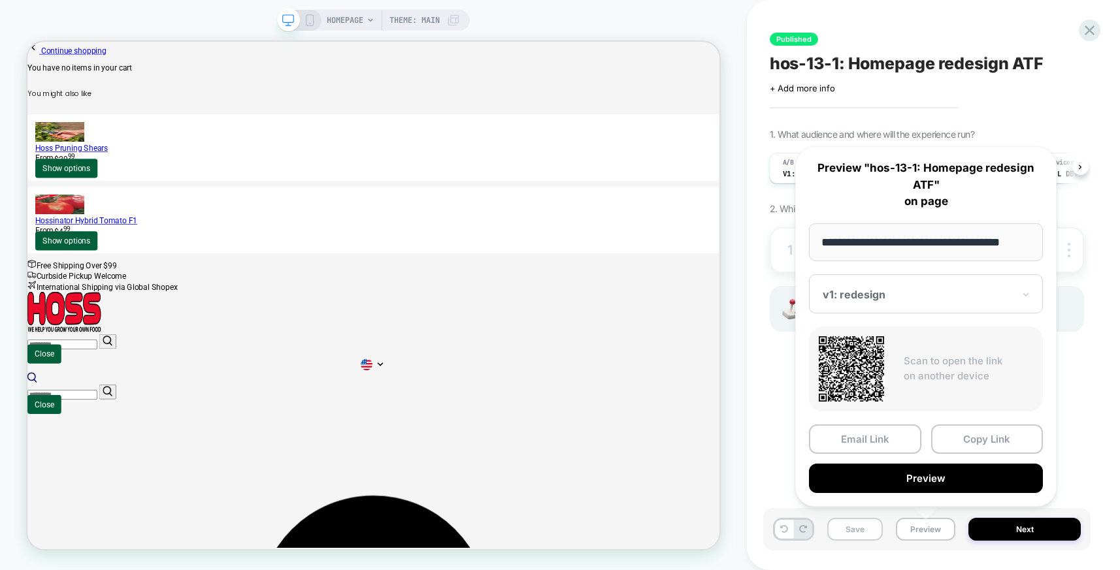
scroll to position [0, 13]
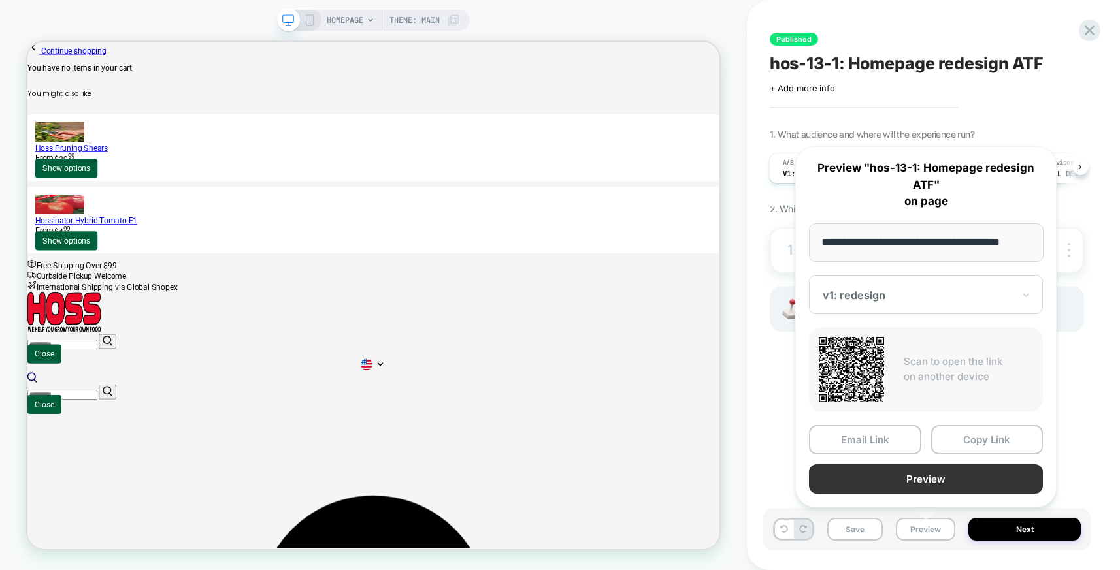
click at [882, 475] on button "Preview" at bounding box center [926, 478] width 234 height 29
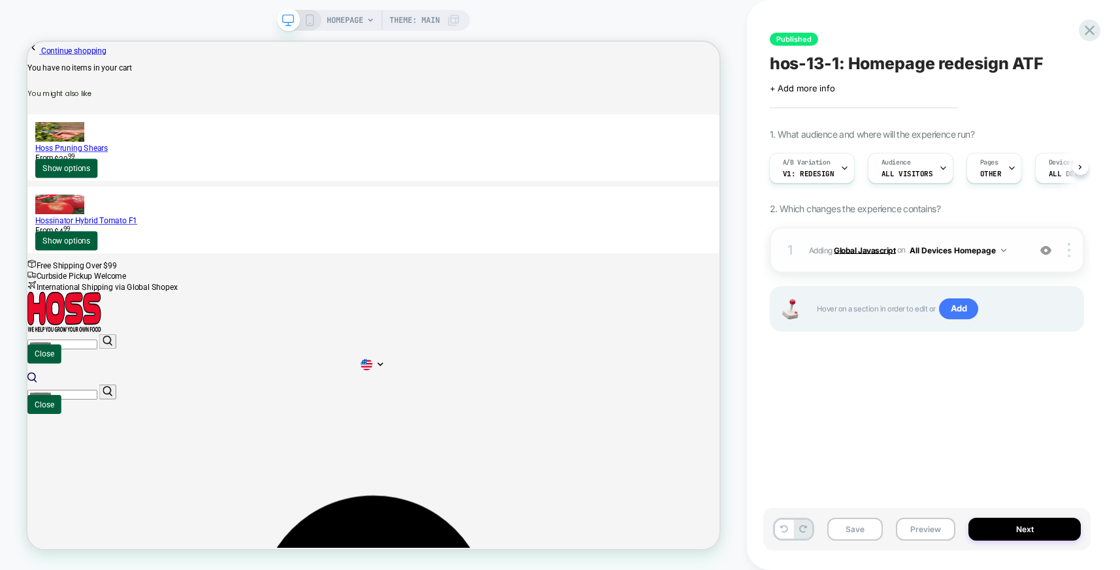
click at [860, 250] on b "Global Javascript" at bounding box center [863, 250] width 61 height 10
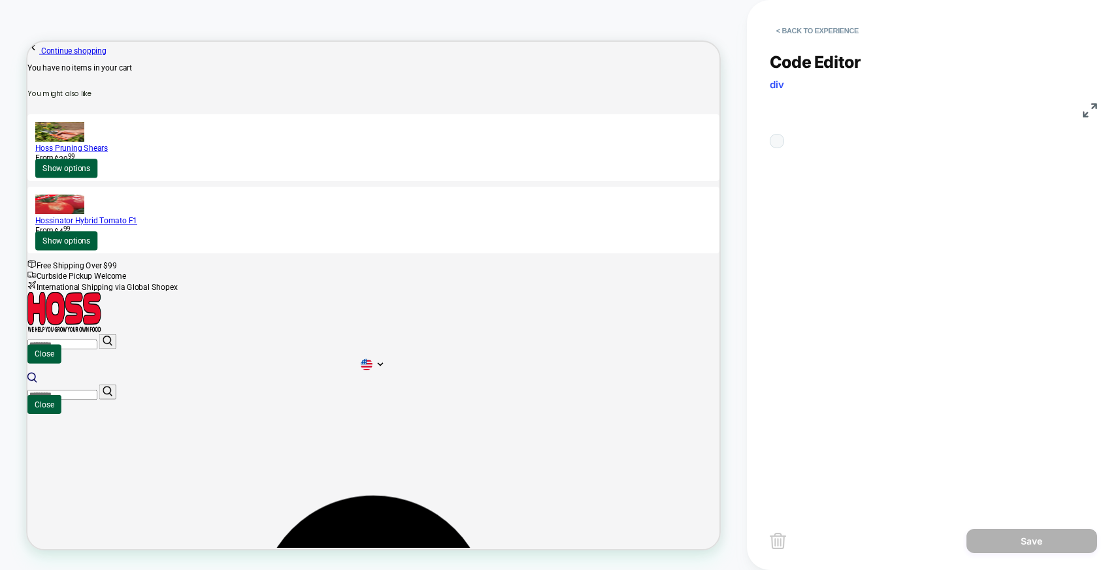
scroll to position [176, 0]
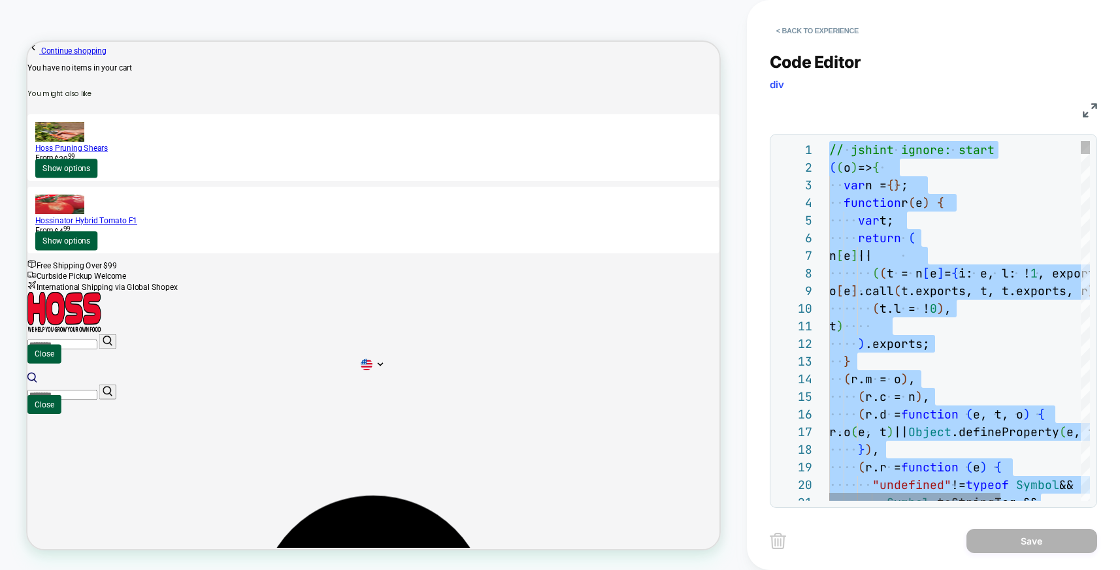
type textarea "**********"
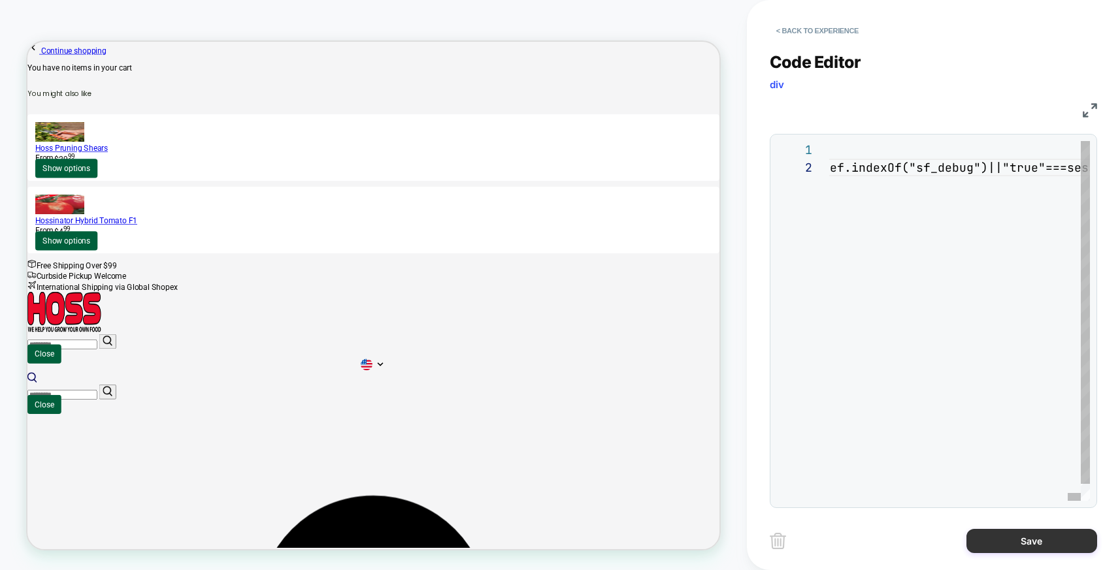
click at [1007, 539] on button "Save" at bounding box center [1031, 541] width 131 height 24
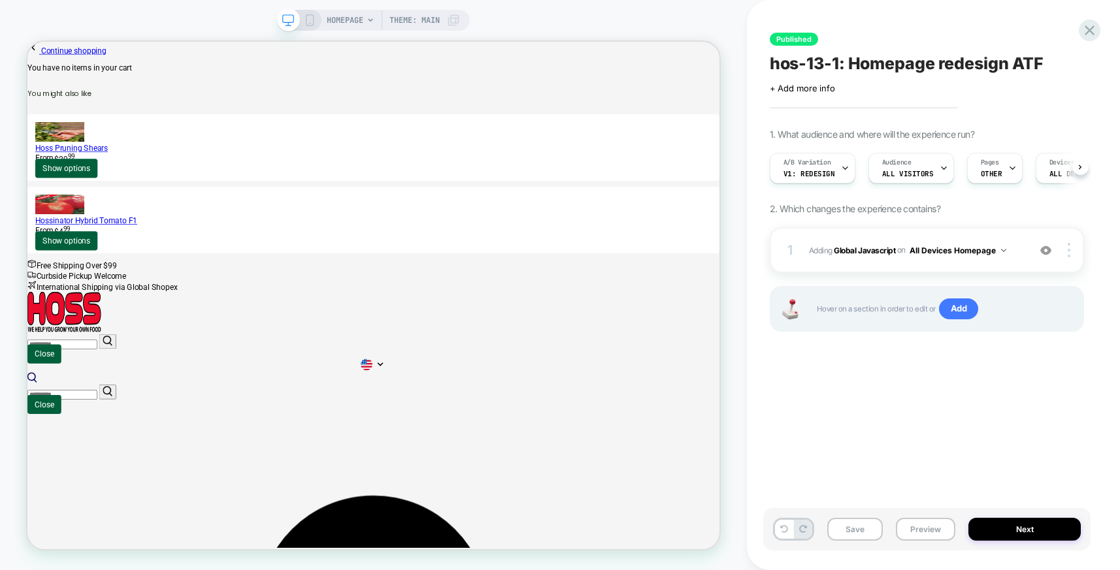
scroll to position [0, 1]
click at [910, 530] on button "Preview" at bounding box center [924, 529] width 59 height 23
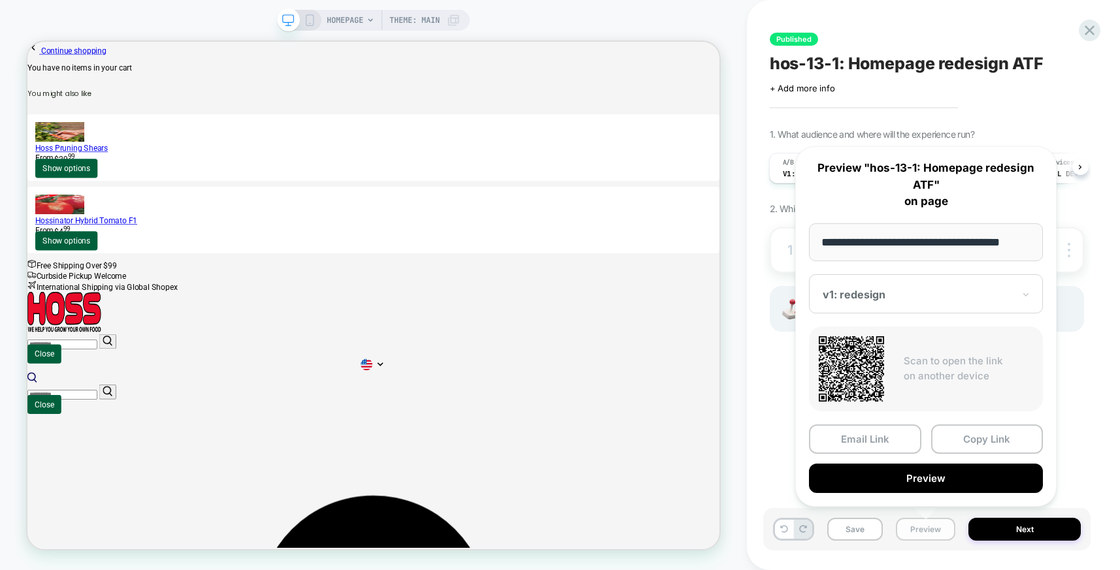
scroll to position [0, 13]
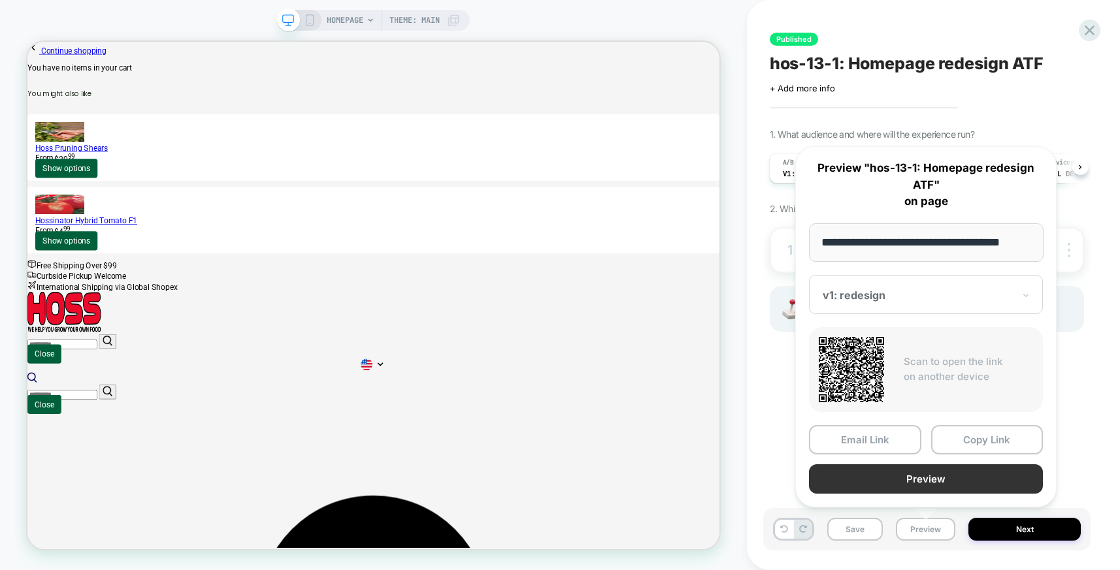
click at [906, 480] on button "Preview" at bounding box center [926, 478] width 234 height 29
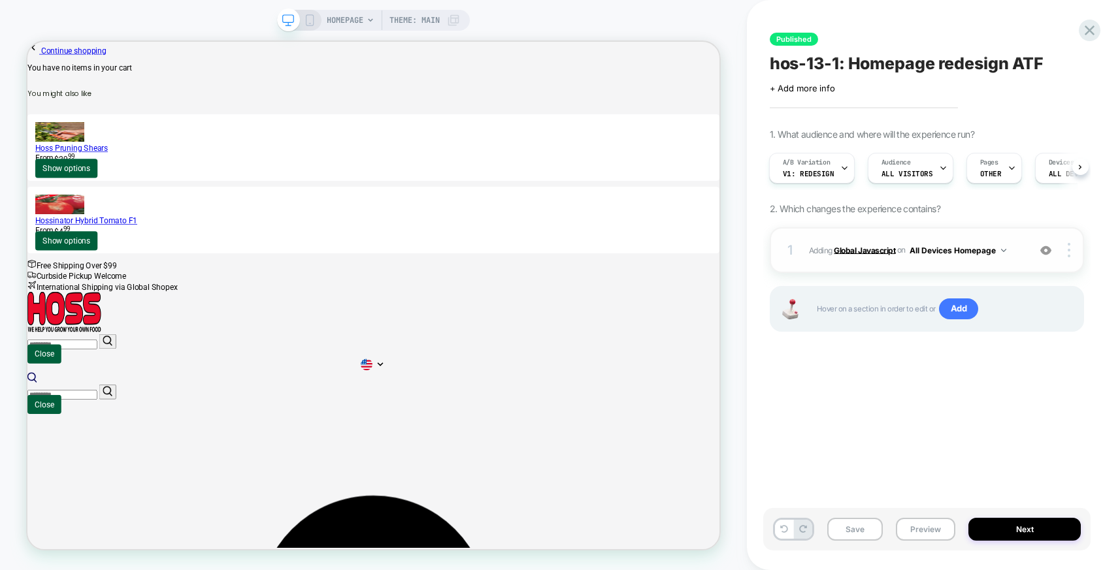
click at [841, 248] on b "Global Javascript" at bounding box center [863, 250] width 61 height 10
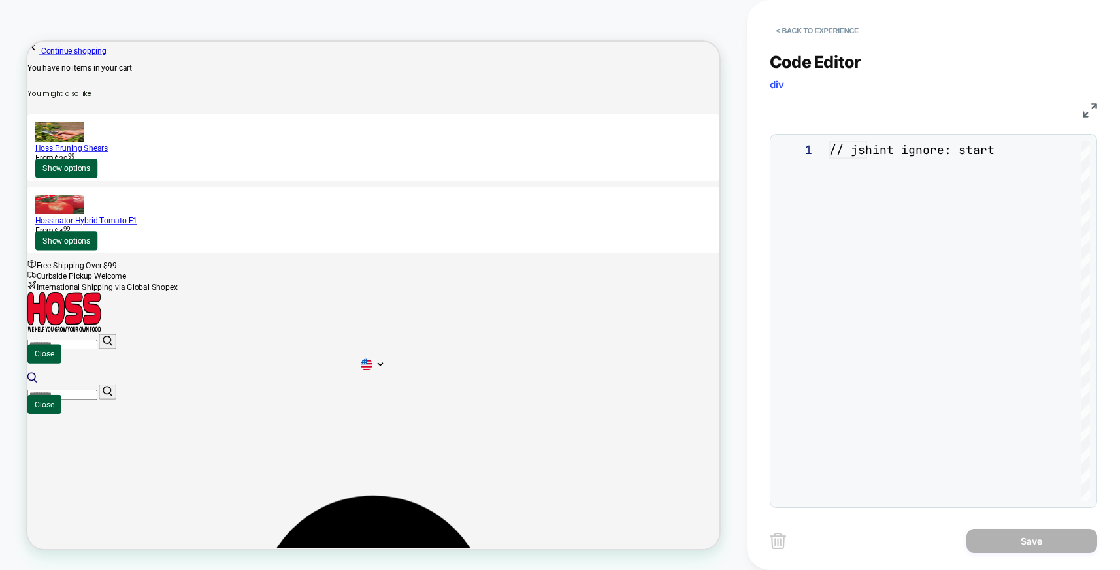
scroll to position [176, 0]
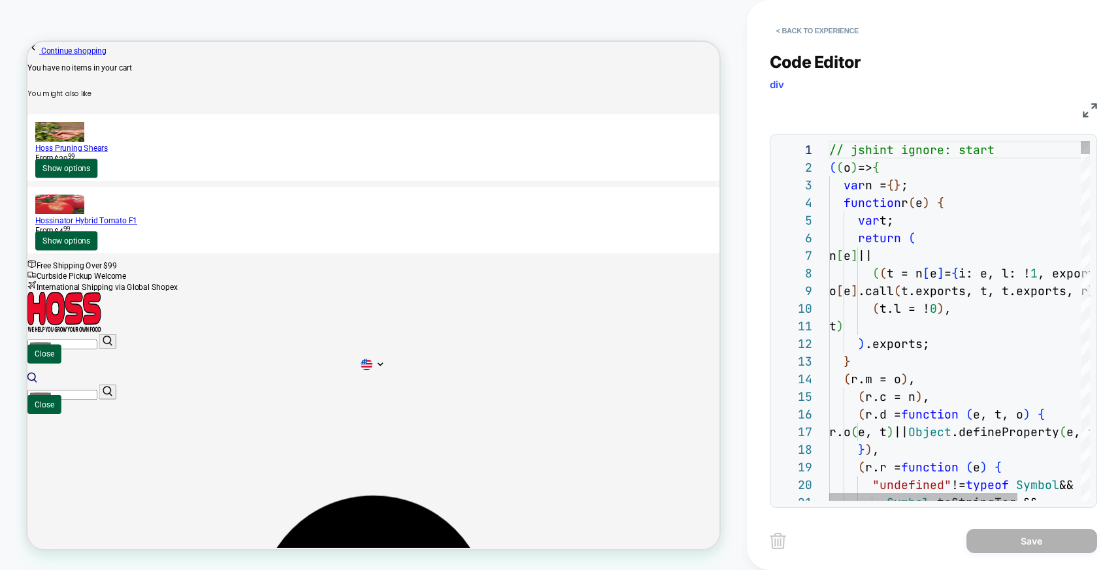
drag, startPoint x: 827, startPoint y: 300, endPoint x: 863, endPoint y: 300, distance: 35.9
click at [828, 300] on div "**********" at bounding box center [933, 321] width 313 height 360
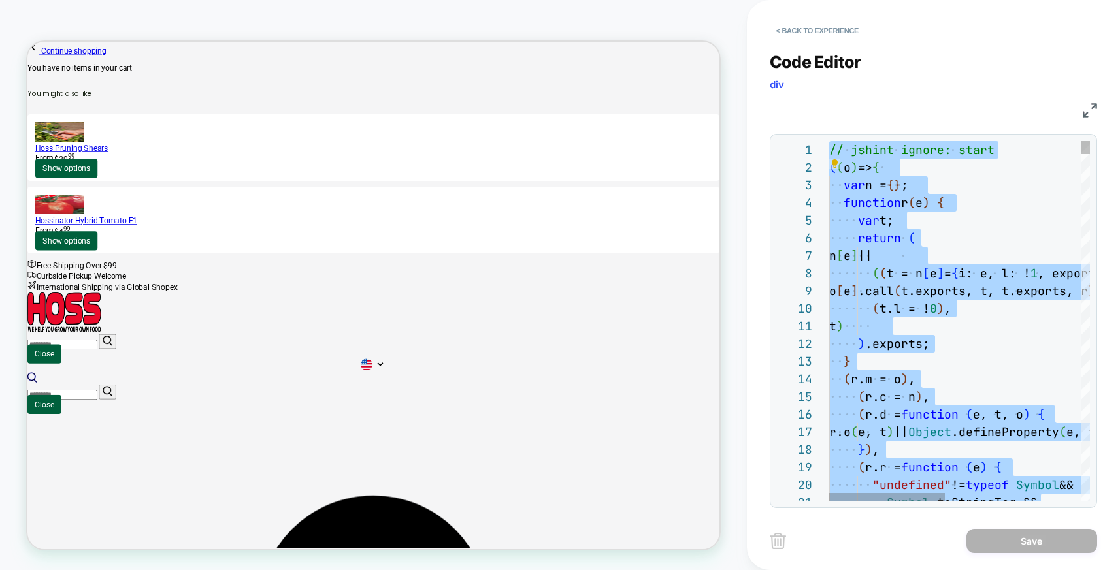
type textarea "**********"
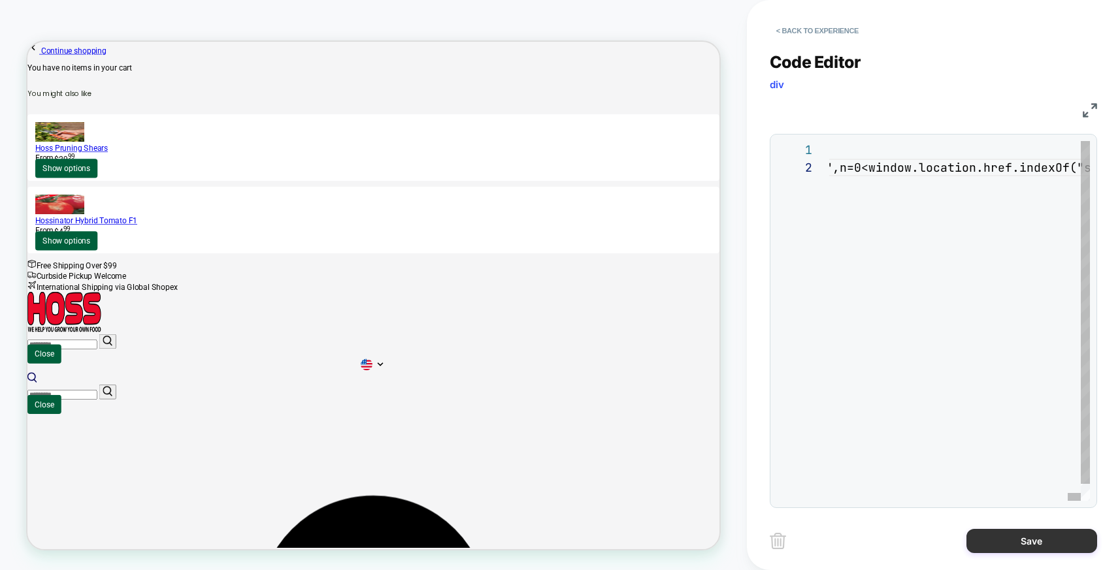
click at [1024, 531] on button "Save" at bounding box center [1031, 541] width 131 height 24
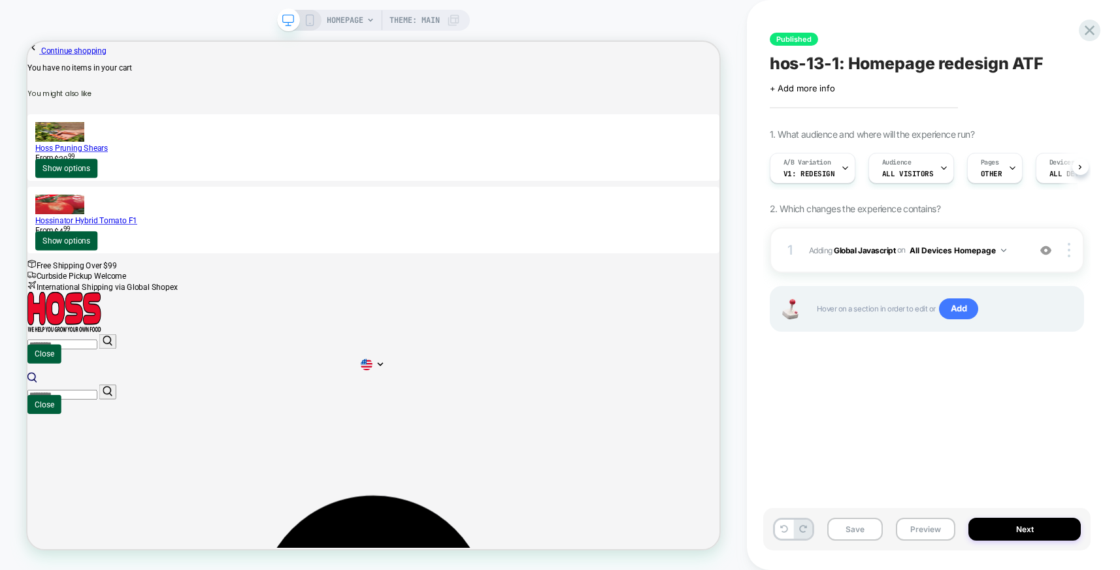
scroll to position [0, 1]
click at [920, 524] on button "Preview" at bounding box center [924, 529] width 59 height 23
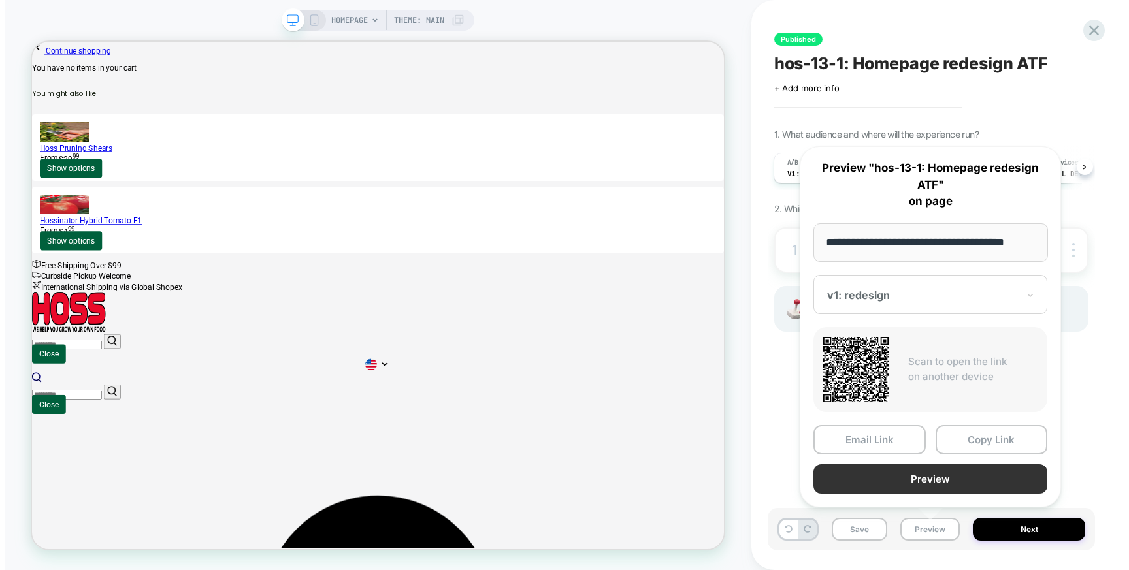
scroll to position [0, 0]
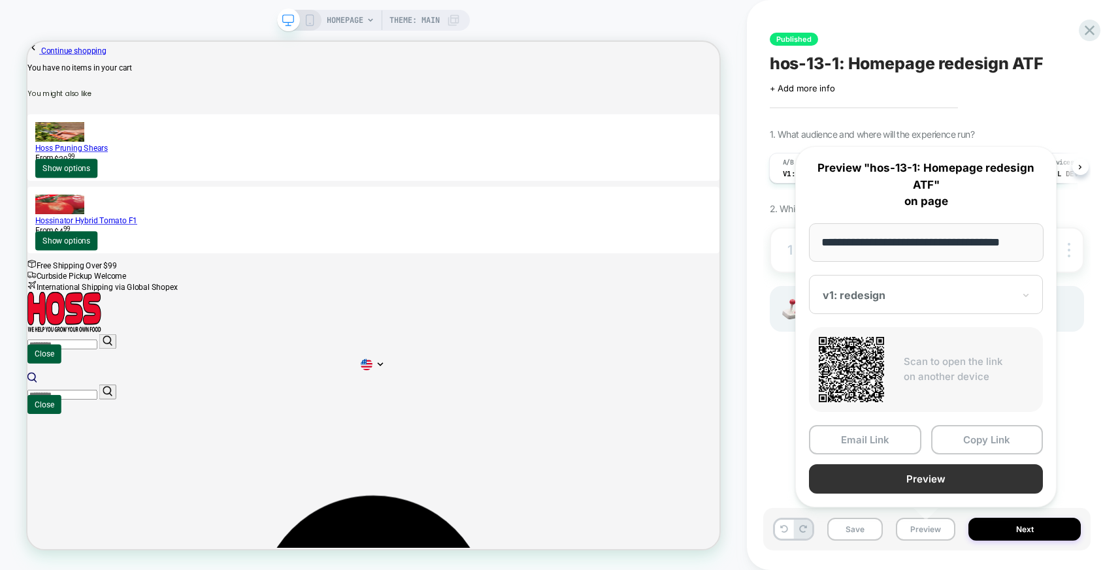
click at [923, 479] on button "Preview" at bounding box center [926, 478] width 234 height 29
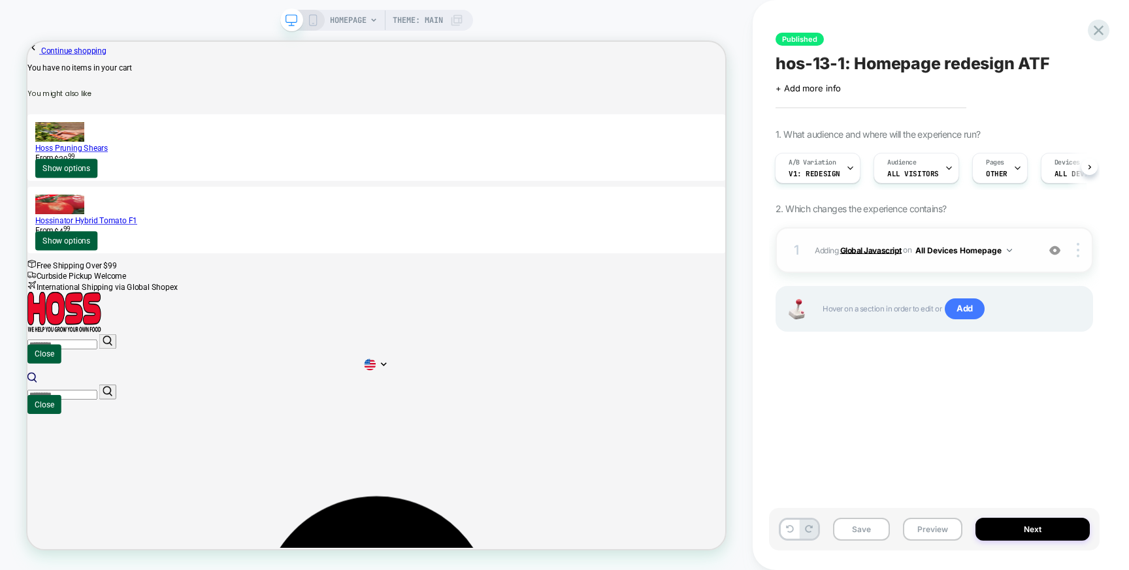
click at [871, 253] on b "Global Javascript" at bounding box center [870, 250] width 61 height 10
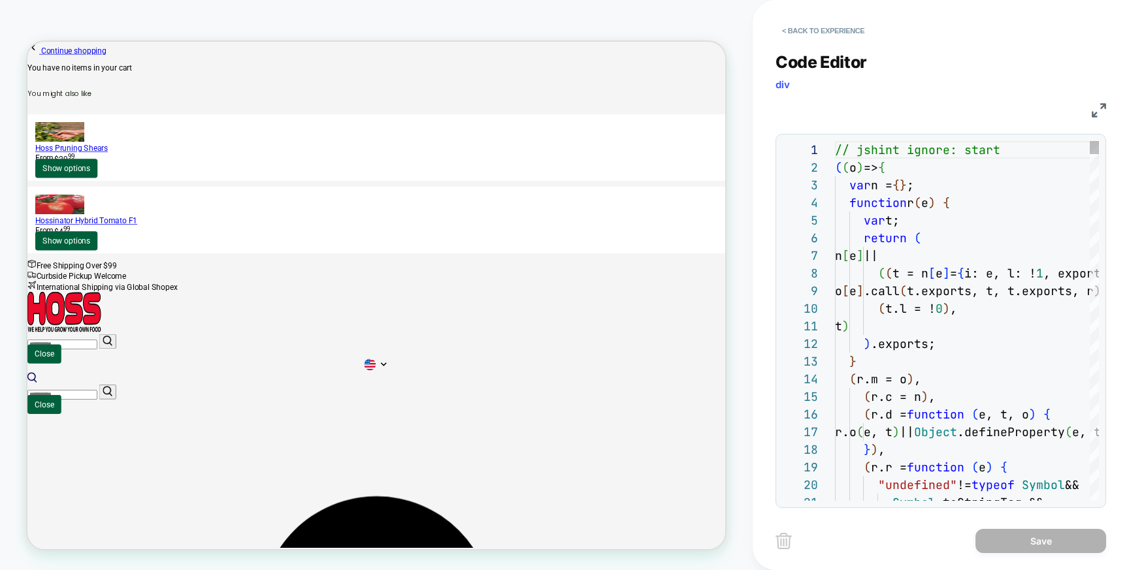
scroll to position [176, 0]
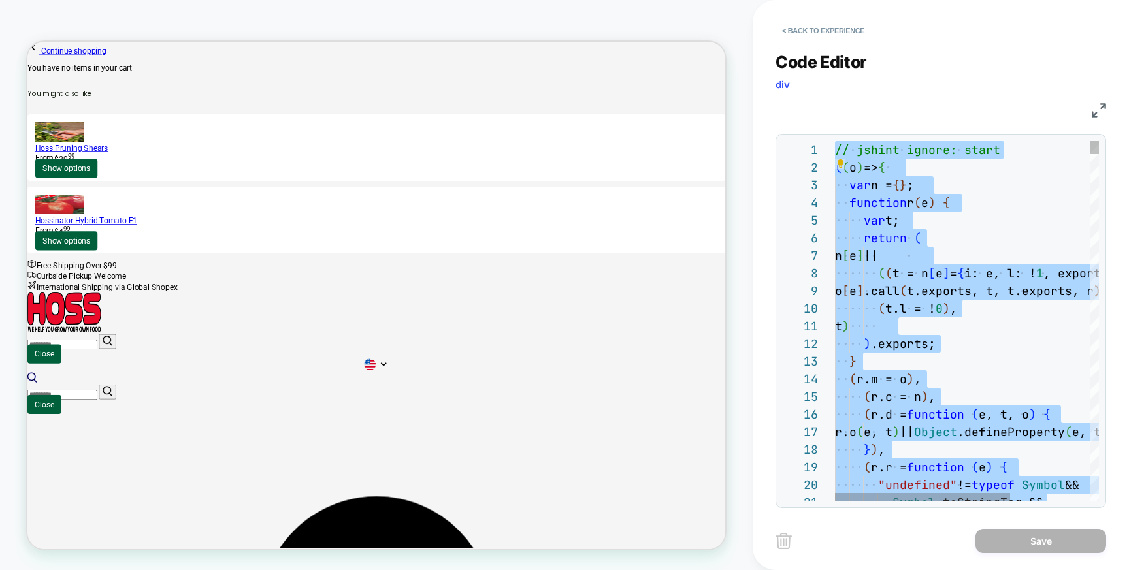
type textarea "**********"
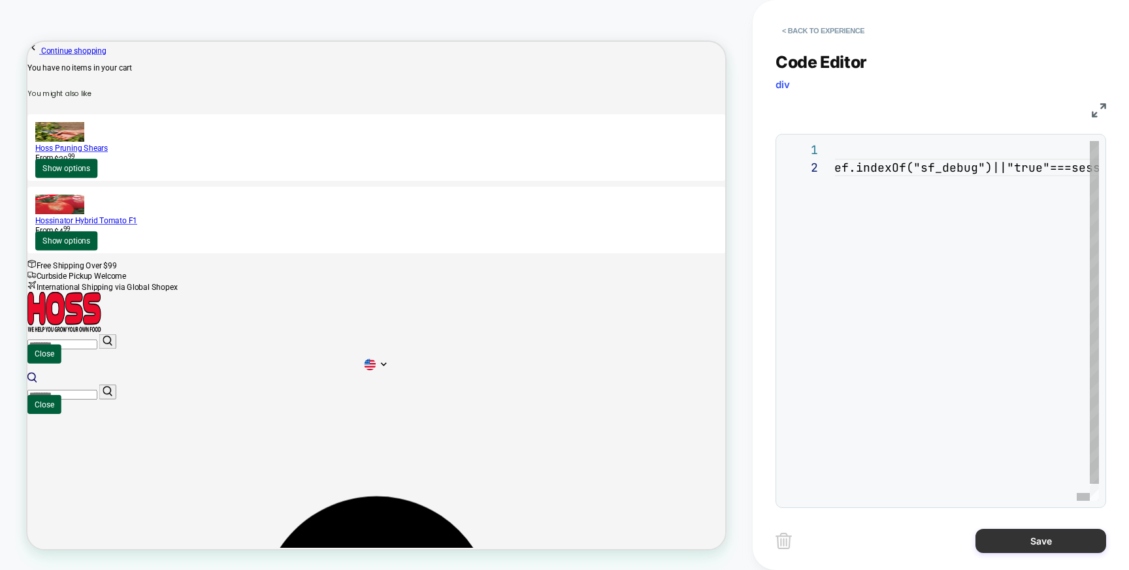
click at [1039, 537] on button "Save" at bounding box center [1040, 541] width 131 height 24
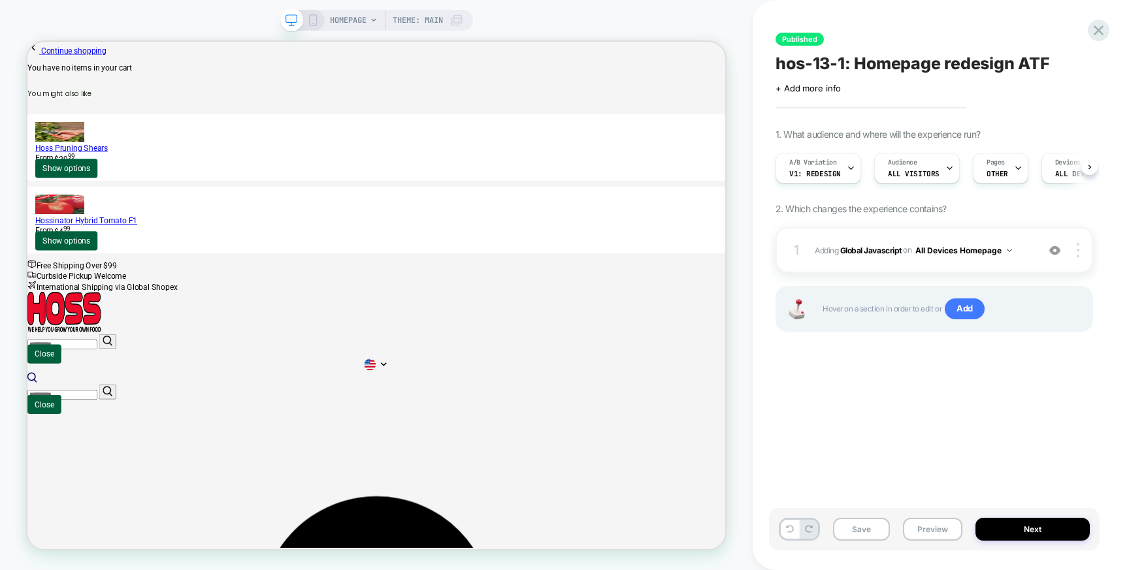
scroll to position [0, 1]
click at [923, 528] on button "Preview" at bounding box center [932, 529] width 59 height 23
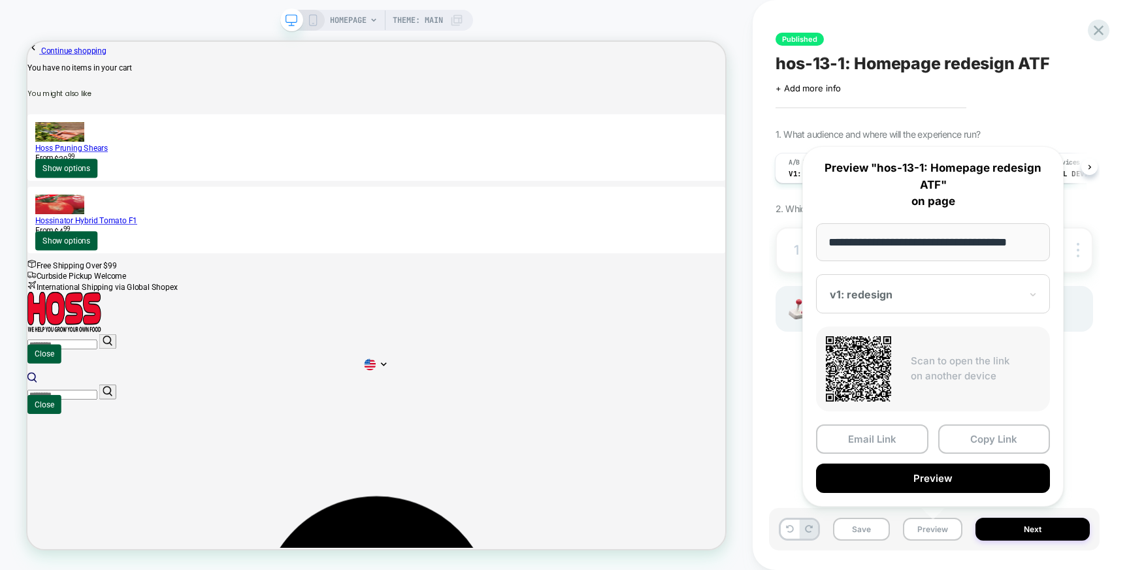
scroll to position [0, 13]
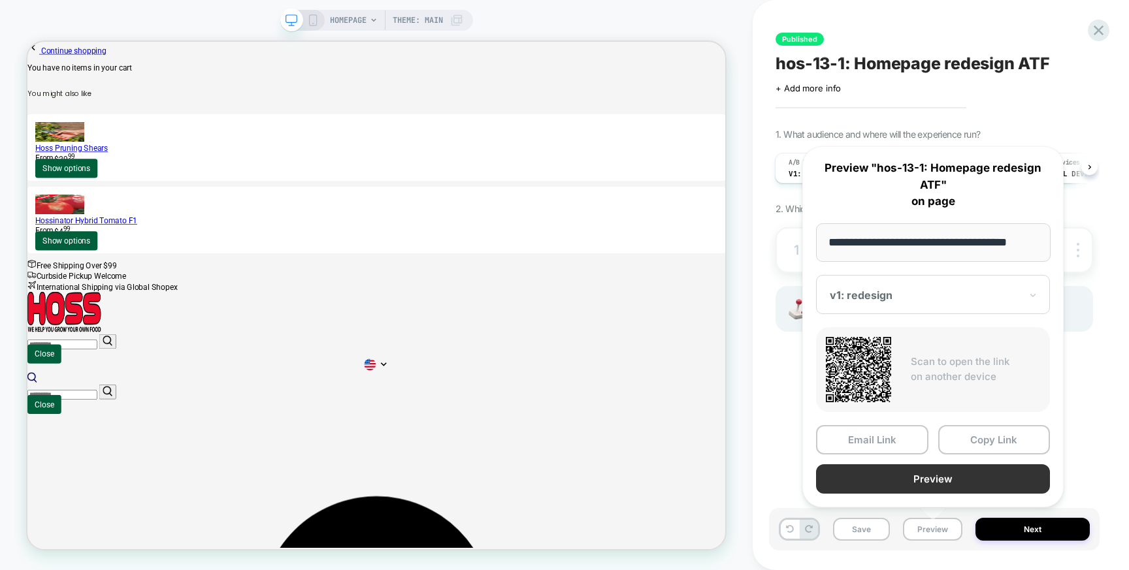
click at [899, 481] on button "Preview" at bounding box center [933, 478] width 234 height 29
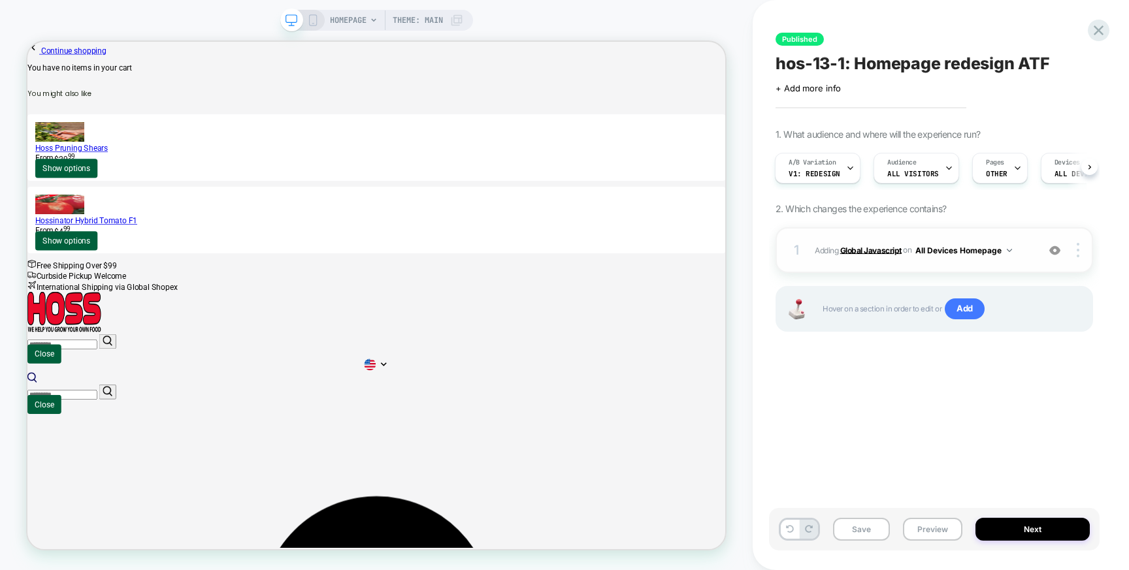
click at [880, 248] on b "Global Javascript" at bounding box center [870, 250] width 61 height 10
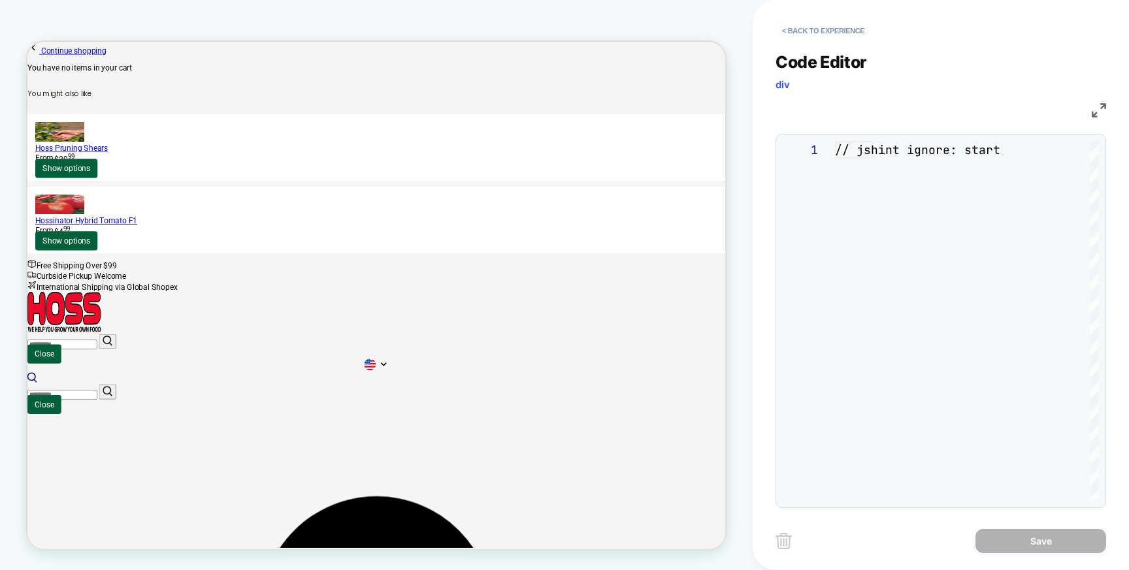
scroll to position [176, 0]
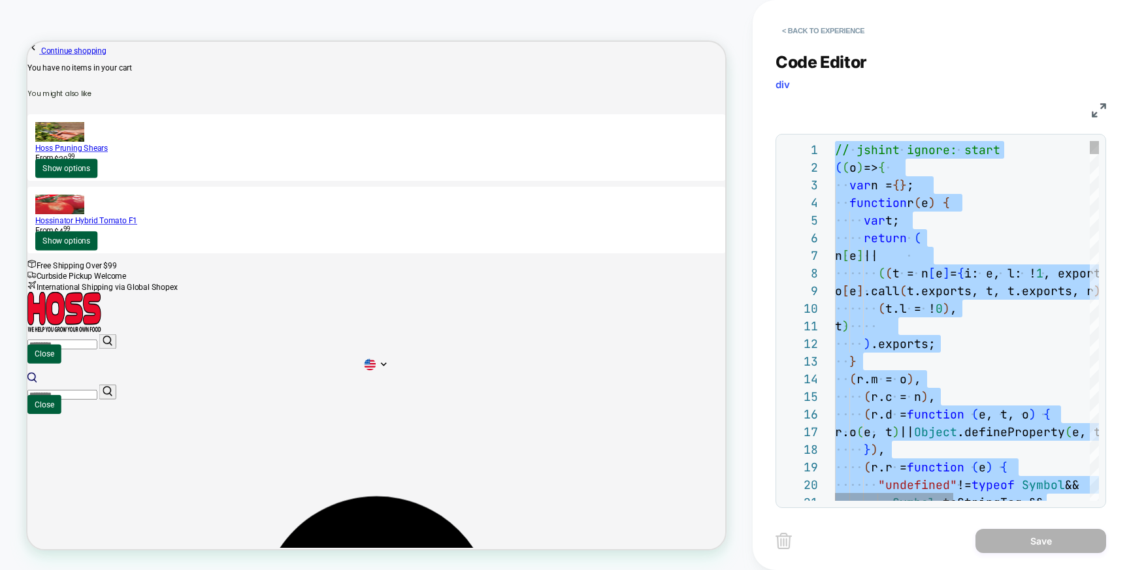
type textarea "**********"
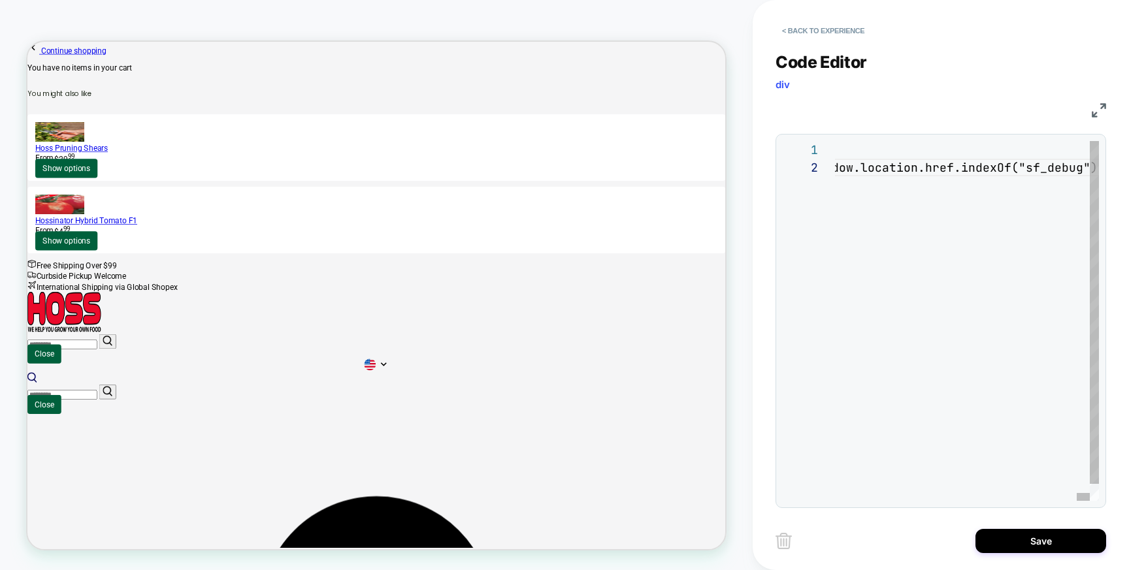
scroll to position [0, 3526]
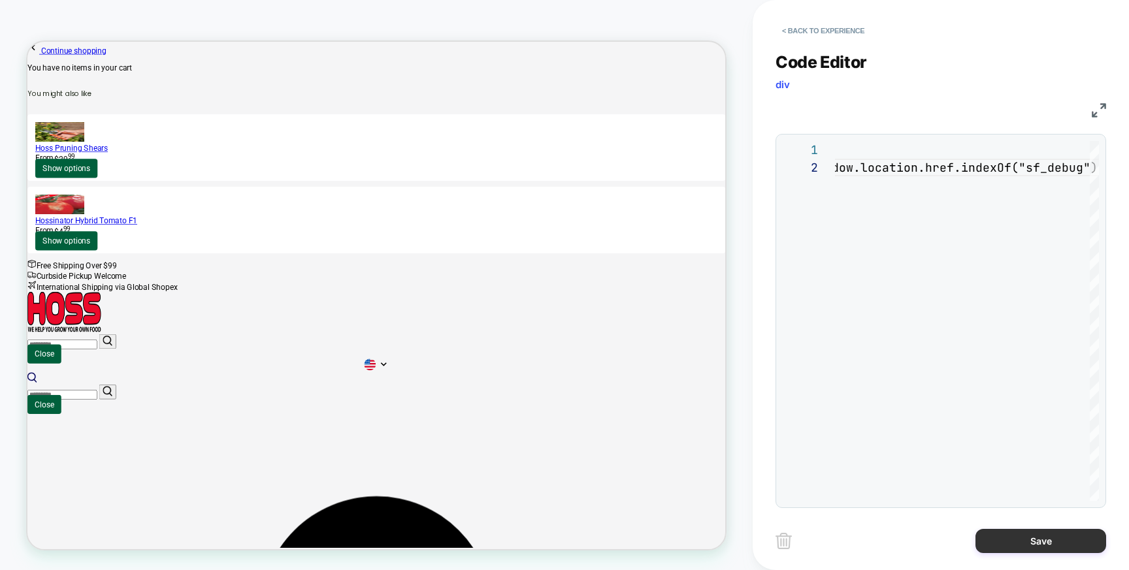
click at [1021, 540] on button "Save" at bounding box center [1040, 541] width 131 height 24
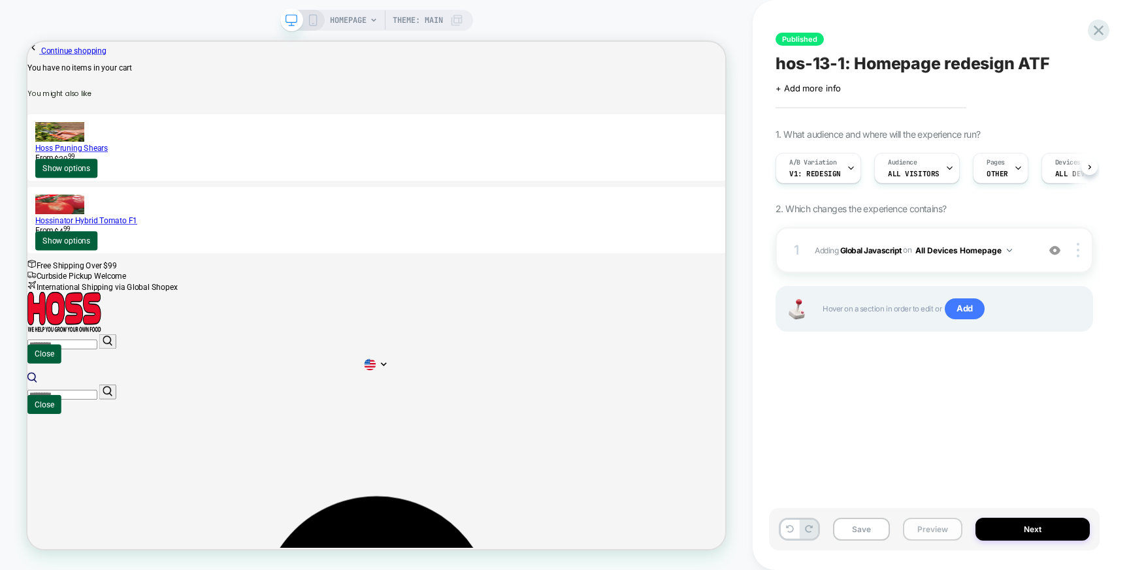
scroll to position [0, 1]
click at [937, 530] on button "Preview" at bounding box center [932, 529] width 59 height 23
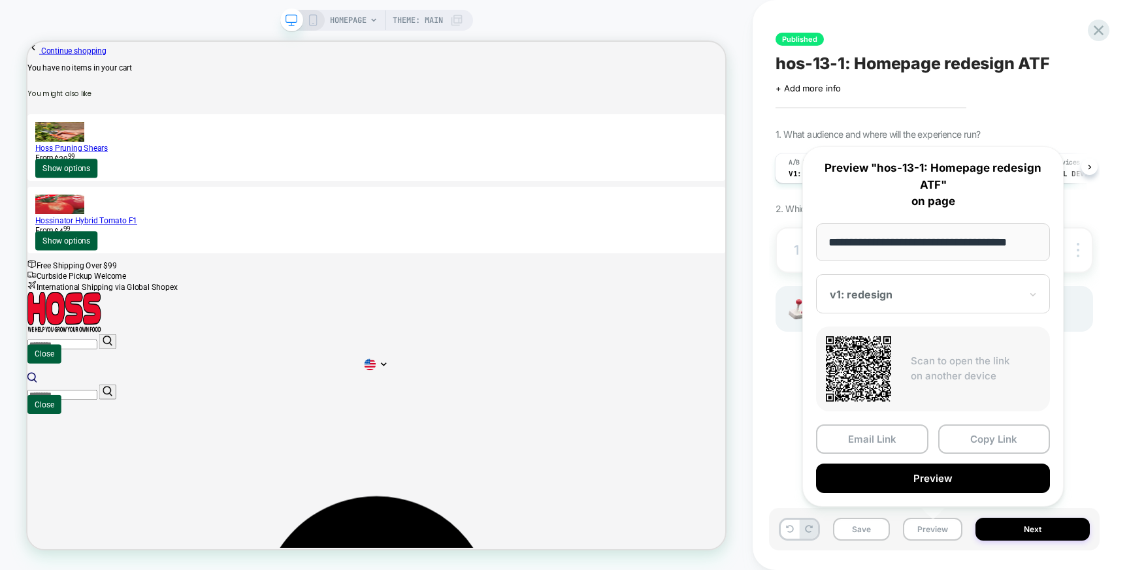
scroll to position [0, 13]
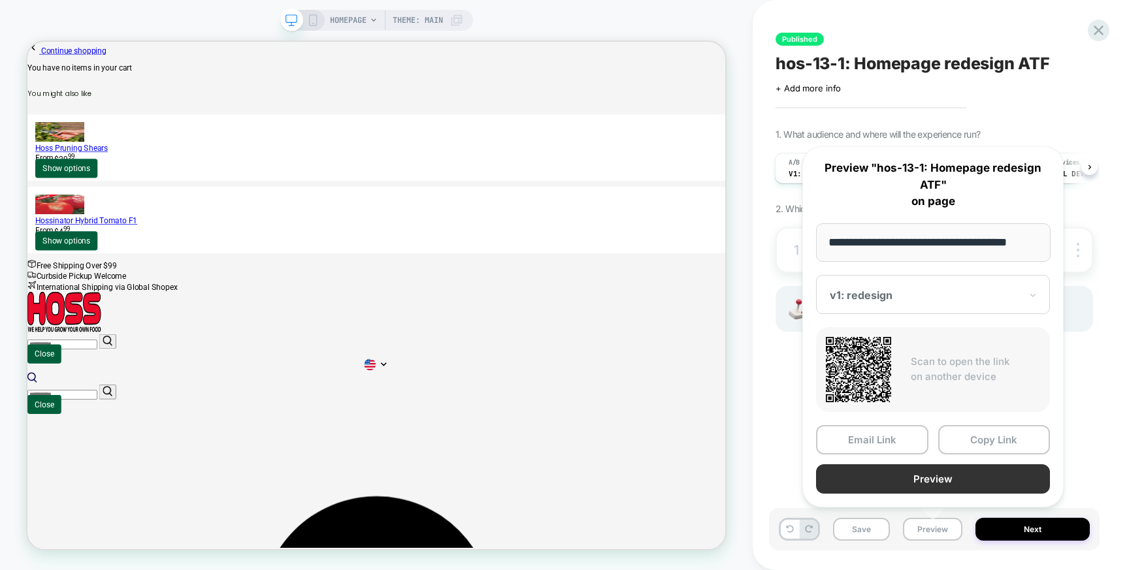
click at [937, 487] on button "Preview" at bounding box center [933, 478] width 234 height 29
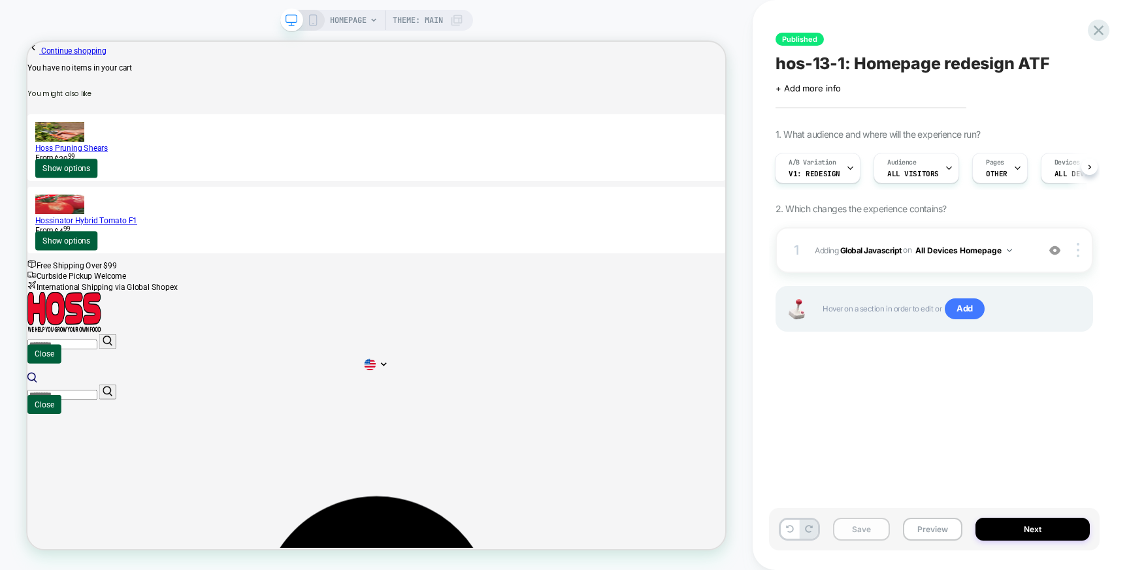
click at [869, 532] on button "Save" at bounding box center [861, 529] width 57 height 23
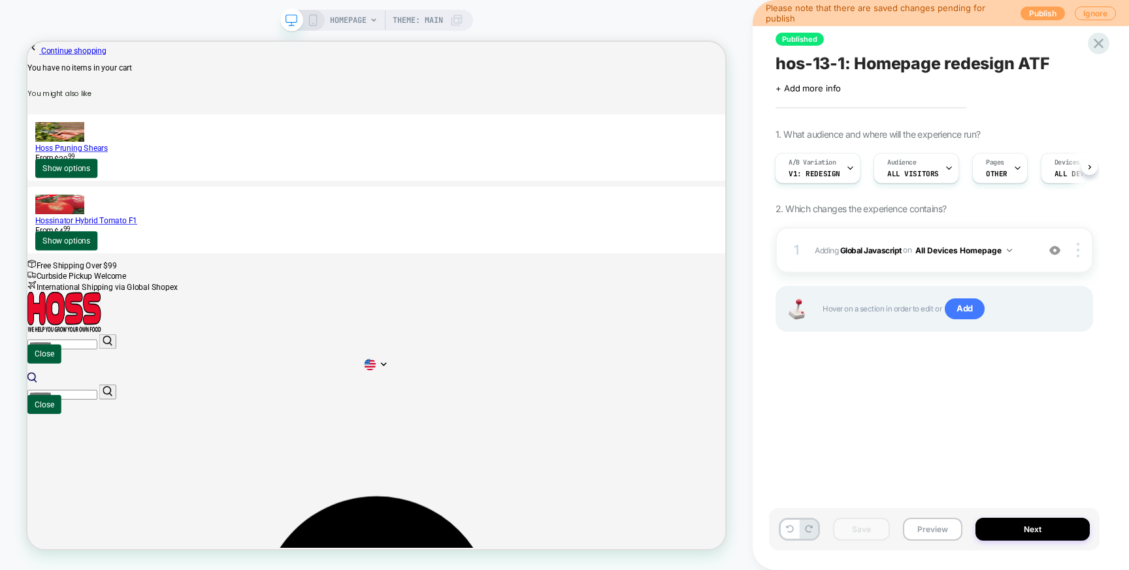
click at [1033, 9] on button "Publish" at bounding box center [1042, 14] width 44 height 14
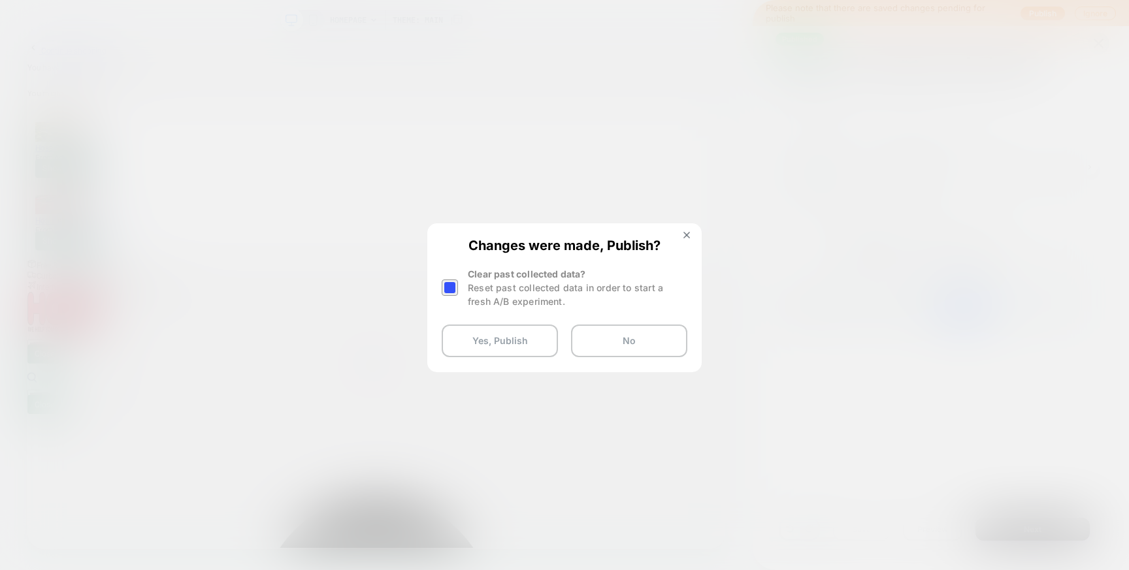
click at [453, 287] on div at bounding box center [450, 288] width 16 height 16
click at [511, 346] on button "Yes, Publish" at bounding box center [500, 341] width 116 height 33
